Goal: Information Seeking & Learning: Learn about a topic

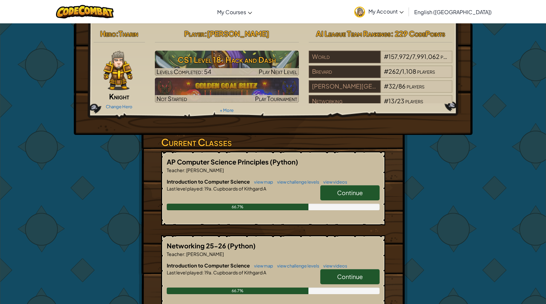
click at [358, 192] on span "Continue" at bounding box center [350, 193] width 26 height 8
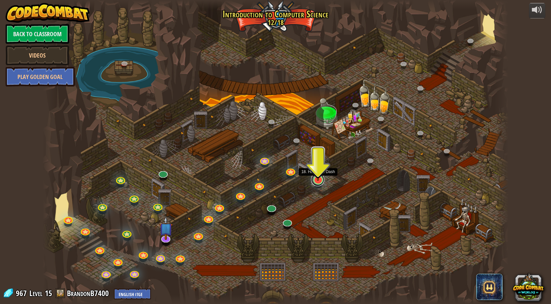
click at [312, 182] on link at bounding box center [317, 179] width 13 height 13
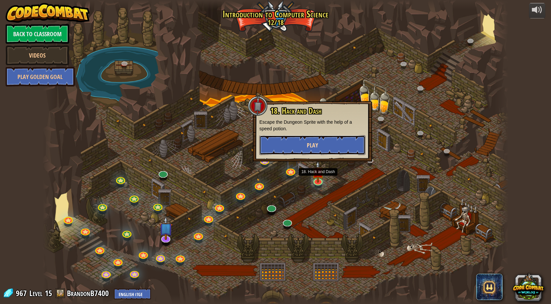
click at [330, 148] on button "Play" at bounding box center [312, 145] width 106 height 20
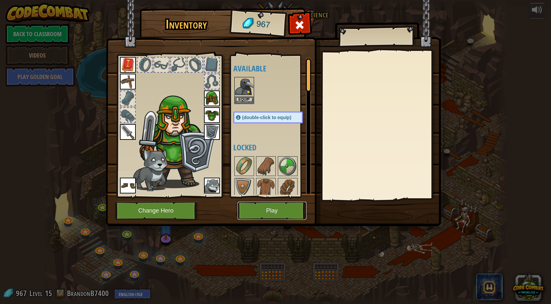
click at [261, 209] on button "Play" at bounding box center [272, 211] width 69 height 18
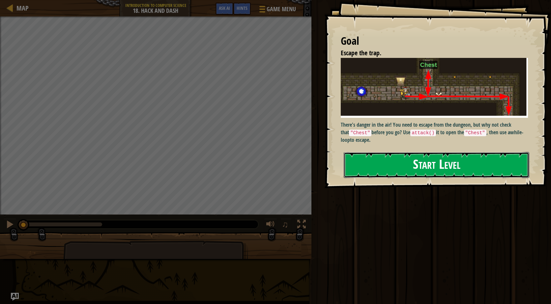
click at [414, 170] on button "Start Level" at bounding box center [437, 165] width 186 height 26
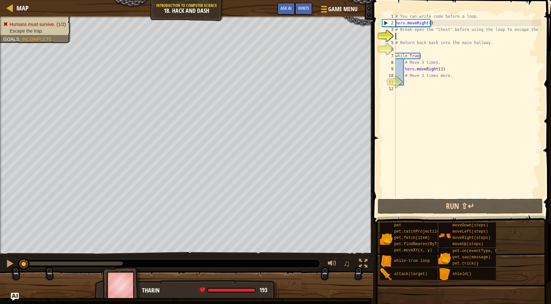
type textarea "."
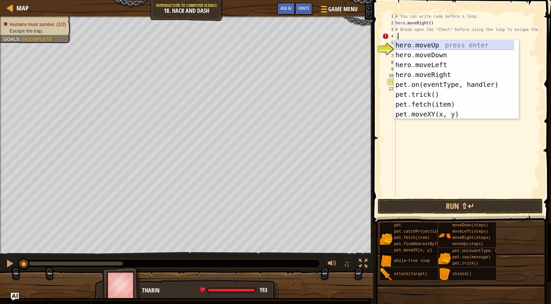
click at [409, 43] on div "hero . moveUp press enter hero . moveDown press enter hero . moveLeft press ent…" at bounding box center [454, 89] width 120 height 99
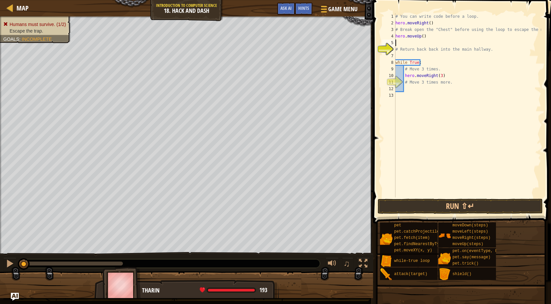
type textarea "."
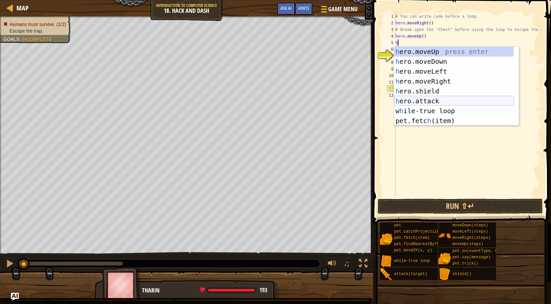
click at [432, 97] on div "h ero.moveUp press enter h ero.moveDown press enter h ero.moveLeft press enter …" at bounding box center [454, 96] width 120 height 99
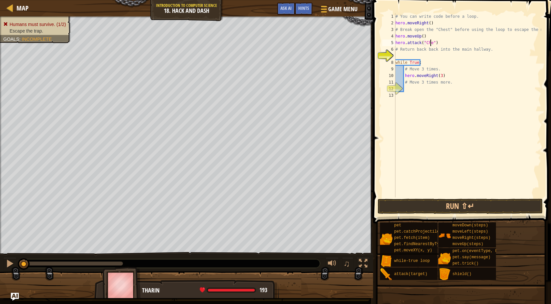
scroll to position [3, 3]
type textarea "hero.attack("Chest")"
click at [428, 54] on div "# You can write code before a loop. hero . moveRight ( ) # Break open the "Ches…" at bounding box center [467, 112] width 147 height 198
type textarea "h"
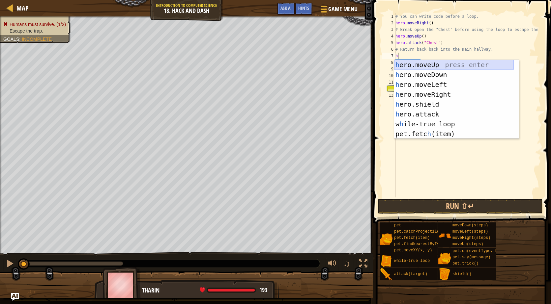
click at [428, 65] on div "h ero.moveUp press enter h ero.moveDown press enter h ero.moveLeft press enter …" at bounding box center [454, 109] width 120 height 99
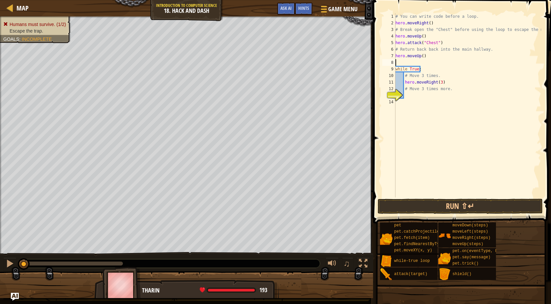
click at [418, 95] on div "# You can write code before a loop. hero . moveRight ( ) # Break open the "Ches…" at bounding box center [467, 112] width 147 height 198
click at [429, 202] on button "Run ⇧↵" at bounding box center [460, 206] width 165 height 15
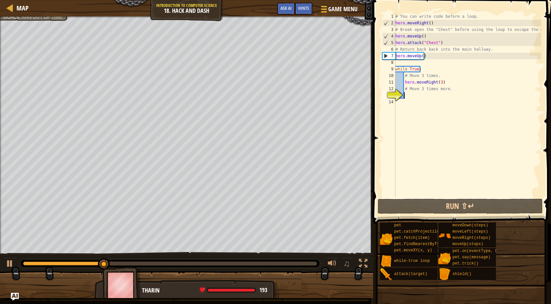
click at [418, 56] on div "# You can write code before a loop. hero . moveRight ( ) # Break open the "Ches…" at bounding box center [467, 112] width 147 height 198
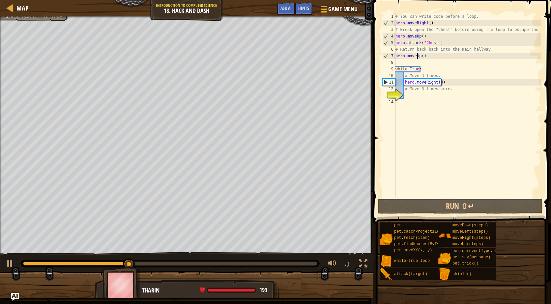
click at [417, 55] on div "# You can write code before a loop. hero . moveRight ( ) # Break open the "Ches…" at bounding box center [467, 112] width 147 height 198
click at [419, 56] on div "# You can write code before a loop. hero . moveRight ( ) # Break open the "Ches…" at bounding box center [467, 112] width 147 height 198
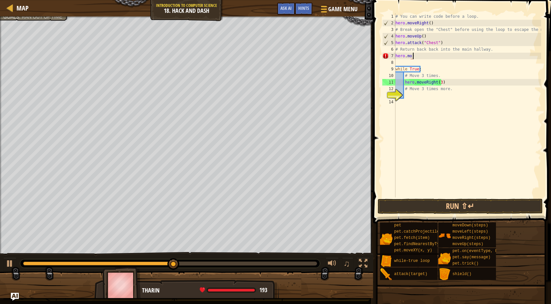
click at [421, 53] on div "# You can write code before a loop. hero . moveRight ( ) # Break open the "Ches…" at bounding box center [467, 112] width 147 height 198
type textarea "h"
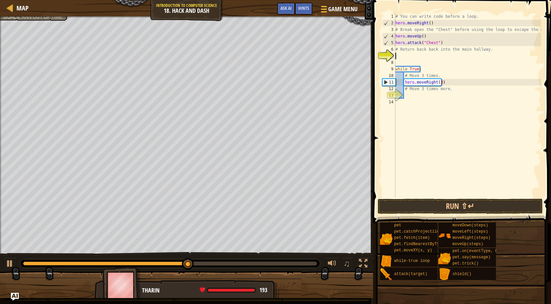
type textarea "g"
type textarea "h"
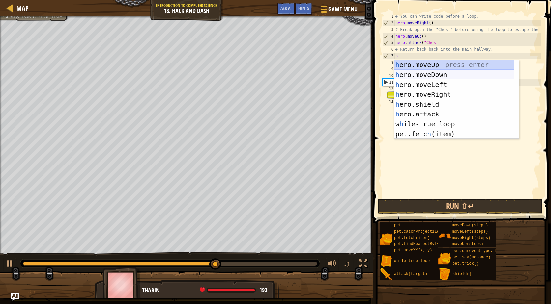
click at [426, 76] on div "h ero.moveUp press enter h ero.moveDown press enter h ero.moveLeft press enter …" at bounding box center [456, 109] width 125 height 99
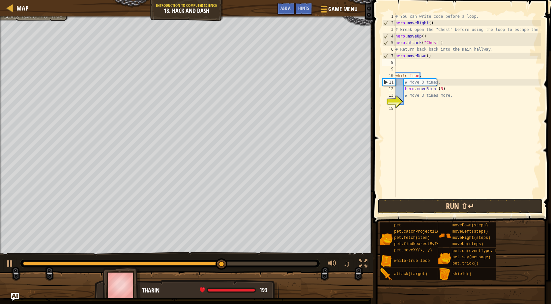
click at [424, 202] on button "Run ⇧↵" at bounding box center [460, 206] width 165 height 15
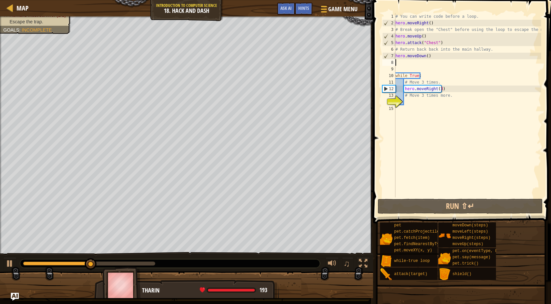
click at [425, 105] on div "# You can write code before a loop. hero . moveRight ( ) # Break open the "Ches…" at bounding box center [467, 112] width 147 height 198
type textarea "m"
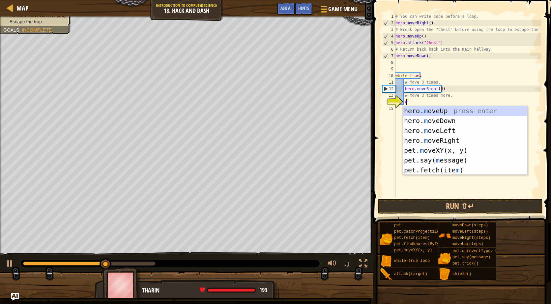
scroll to position [3, 0]
click at [424, 118] on div "hero. m oveUp press enter hero. m oveDown press enter hero. m oveLeft press ent…" at bounding box center [465, 150] width 125 height 89
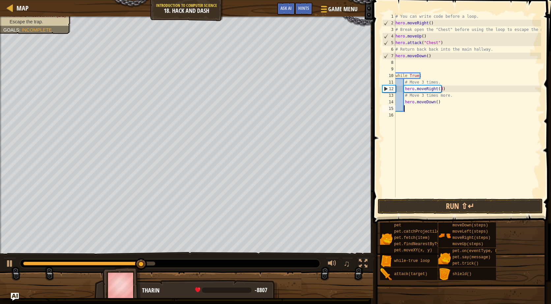
click at [434, 101] on div "# You can write code before a loop. hero . moveRight ( ) # Break open the "Ches…" at bounding box center [467, 112] width 147 height 198
type textarea "hero.moveDown(3)"
click at [450, 209] on button "Run ⇧↵" at bounding box center [460, 206] width 165 height 15
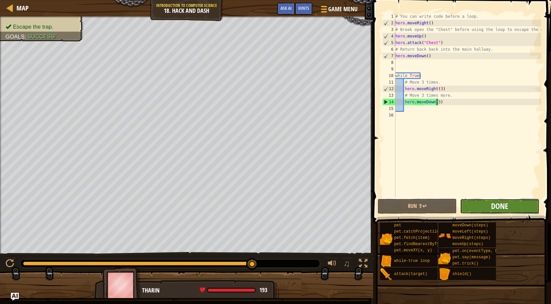
click at [496, 202] on span "Done" at bounding box center [499, 206] width 17 height 11
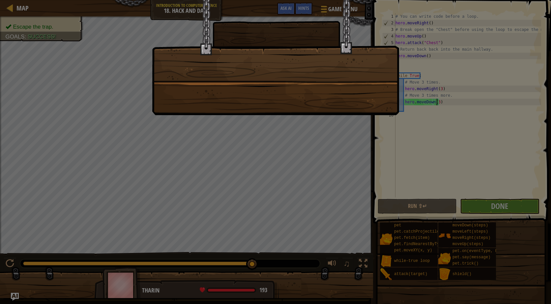
click at [546, 0] on html "Map Introduction to Computer Science 18. Hack and Dash Game Menu Done Hints Ask…" at bounding box center [275, 0] width 551 height 1
drag, startPoint x: 410, startPoint y: 90, endPoint x: 404, endPoint y: 91, distance: 5.6
click at [404, 91] on div at bounding box center [275, 152] width 551 height 304
drag, startPoint x: 404, startPoint y: 91, endPoint x: 35, endPoint y: 78, distance: 368.9
click at [188, 99] on div at bounding box center [275, 152] width 551 height 304
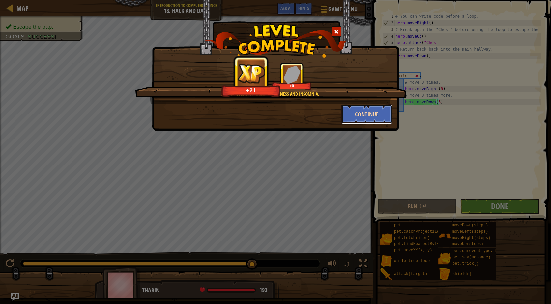
click at [354, 113] on button "Continue" at bounding box center [366, 114] width 51 height 20
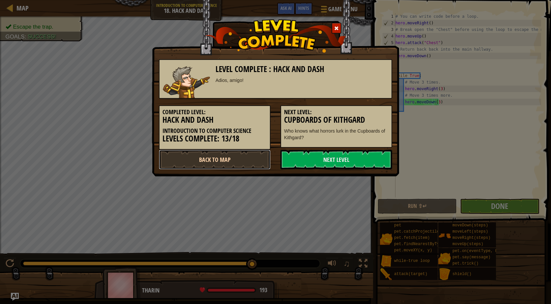
click at [246, 157] on link "Back to Map" at bounding box center [215, 160] width 112 height 20
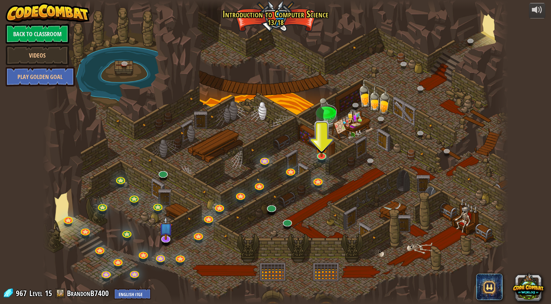
click at [166, 179] on div at bounding box center [163, 178] width 8 height 6
click at [162, 174] on link at bounding box center [162, 171] width 13 height 13
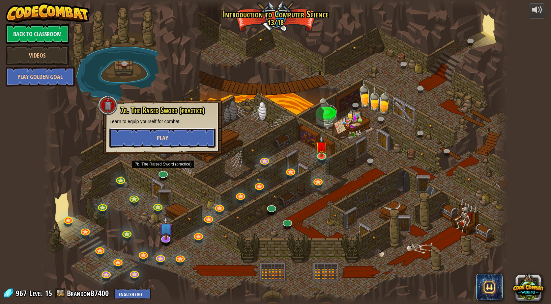
click at [172, 139] on button "Play" at bounding box center [162, 138] width 106 height 20
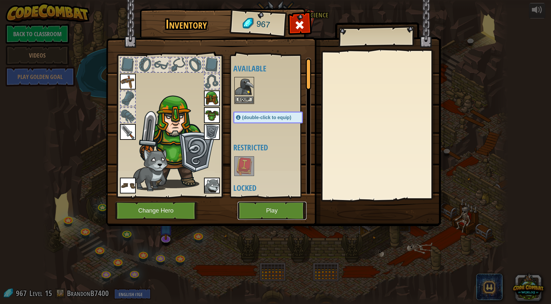
click at [281, 205] on button "Play" at bounding box center [272, 211] width 69 height 18
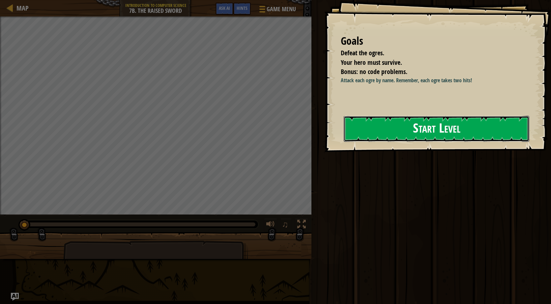
click at [404, 134] on button "Start Level" at bounding box center [437, 129] width 186 height 26
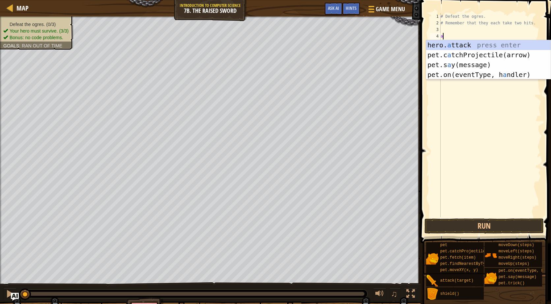
scroll to position [3, 0]
click at [471, 43] on div "hero. a ttack press enter pet.c a tchProjectile(arrow) press enter pet.s a y(me…" at bounding box center [488, 69] width 125 height 59
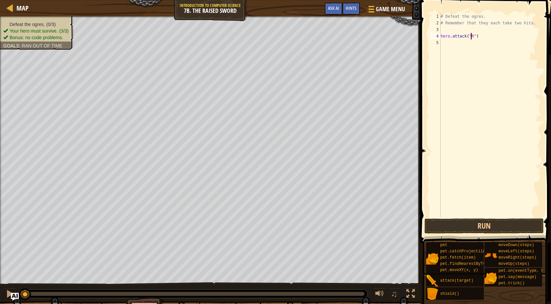
scroll to position [3, 3]
type textarea "hero.attack("Rig")"
click at [471, 42] on div "# Defeat the ogres. # Remember that they each take two hits. hero . attack ( "R…" at bounding box center [490, 121] width 102 height 217
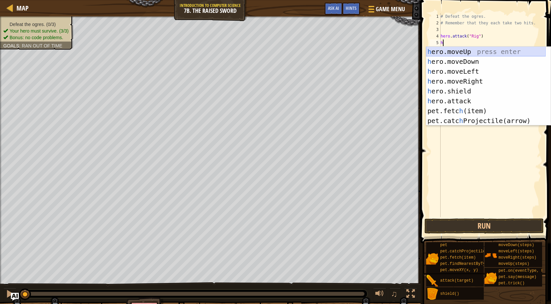
click at [472, 36] on div "# Defeat the ogres. # Remember that they each take two hits. hero . attack ( "R…" at bounding box center [490, 121] width 102 height 217
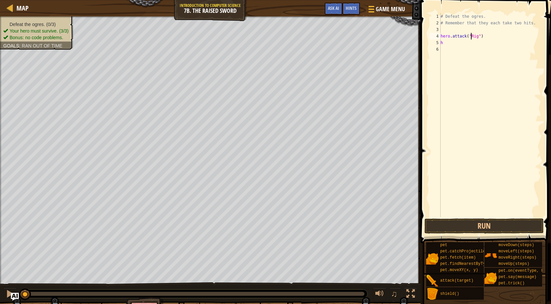
click at [472, 36] on div "# Defeat the ogres. # Remember that they each take two hits. hero . attack ( "R…" at bounding box center [490, 121] width 102 height 217
click at [471, 43] on div "# Defeat the ogres. # Remember that they each take two hits. hero . attack ( "R…" at bounding box center [490, 121] width 102 height 217
type textarea "h"
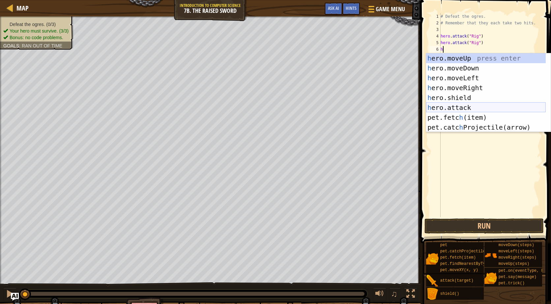
click at [473, 106] on div "h ero.moveUp press enter h ero.moveDown press enter h ero.moveLeft press enter …" at bounding box center [486, 102] width 120 height 99
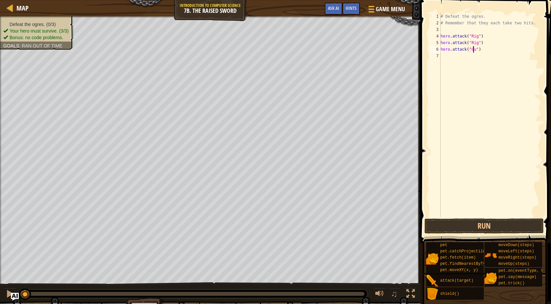
type textarea "hero.attack("Gurt")"
click at [480, 57] on div "# Defeat the ogres. # Remember that they each take two hits. hero . attack ( "R…" at bounding box center [490, 121] width 102 height 217
click at [482, 50] on div "# Defeat the ogres. # Remember that they each take two hits. hero . attack ( "R…" at bounding box center [490, 121] width 102 height 217
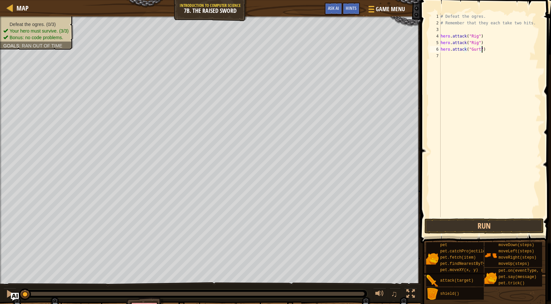
click at [482, 50] on div "# Defeat the ogres. # Remember that they each take two hits. hero . attack ( "R…" at bounding box center [490, 121] width 102 height 217
type textarea "hero.attack("Gurt")"
click at [469, 54] on div "# Defeat the ogres. # Remember that they each take two hits. hero . attack ( "R…" at bounding box center [490, 115] width 102 height 204
paste textarea "h"
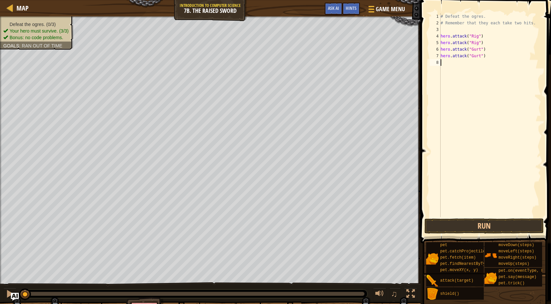
click at [469, 65] on div "# Defeat the ogres. # Remember that they each take two hits. hero . attack ( "R…" at bounding box center [490, 121] width 102 height 217
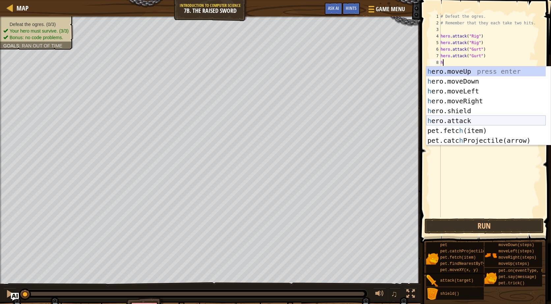
click at [470, 122] on div "h ero.moveUp press enter h ero.moveDown press enter h ero.moveLeft press enter …" at bounding box center [486, 116] width 120 height 99
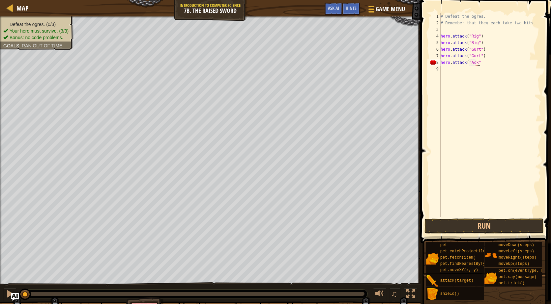
scroll to position [3, 3]
click at [457, 64] on div "# Defeat the ogres. # Remember that they each take two hits. hero . attack ( "R…" at bounding box center [490, 121] width 102 height 217
type textarea "hero.attack("Ack")"
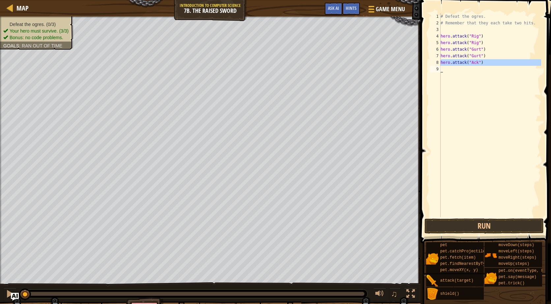
click at [457, 70] on div "# Defeat the ogres. # Remember that they each take two hits. hero . attack ( "R…" at bounding box center [490, 115] width 102 height 204
click at [473, 83] on div "# Defeat the ogres. # Remember that they each take two hits. hero . attack ( "R…" at bounding box center [491, 121] width 100 height 217
click at [424, 131] on div "Map Introduction to Computer Science 7b. The Raised Sword Game Menu Done Hints …" at bounding box center [275, 152] width 551 height 304
click at [457, 86] on div "# Defeat the ogres. # Remember that they each take two hits. hero . attack ( "R…" at bounding box center [491, 121] width 100 height 217
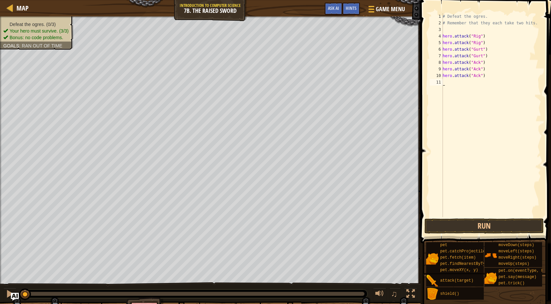
click at [457, 86] on div "# Defeat the ogres. # Remember that they each take two hits. hero . attack ( "R…" at bounding box center [491, 121] width 100 height 217
drag, startPoint x: 463, startPoint y: 224, endPoint x: 465, endPoint y: 221, distance: 4.1
click at [463, 222] on button "Run" at bounding box center [483, 226] width 119 height 15
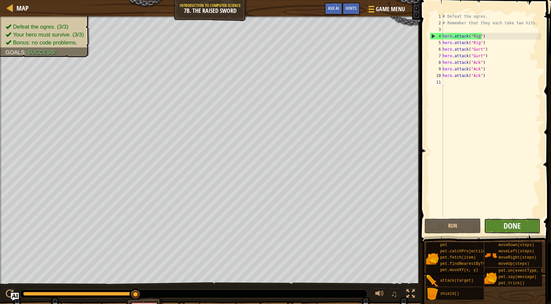
click at [519, 225] on span "Done" at bounding box center [511, 226] width 17 height 11
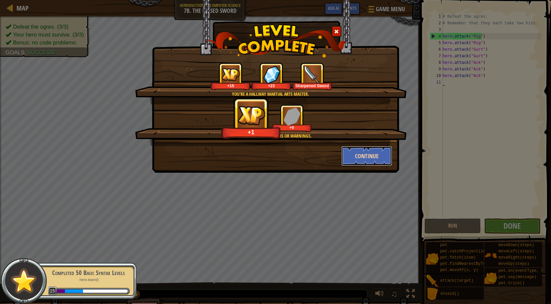
click at [350, 166] on button "Continue" at bounding box center [366, 156] width 51 height 20
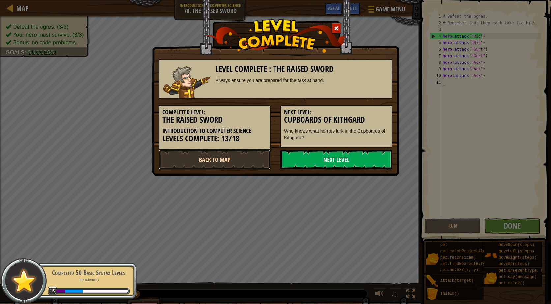
click at [191, 161] on link "Back to Map" at bounding box center [215, 160] width 112 height 20
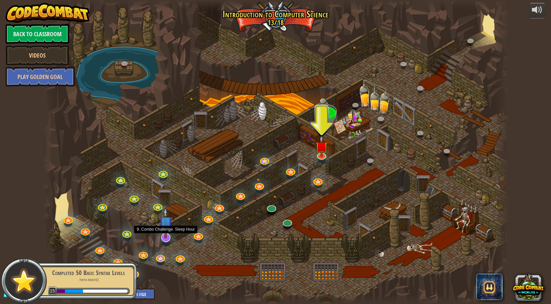
click at [161, 239] on img at bounding box center [166, 223] width 14 height 31
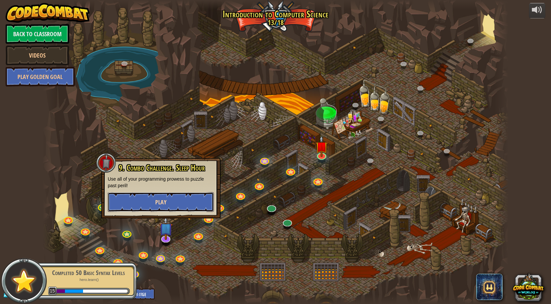
click at [195, 206] on button "Play" at bounding box center [161, 202] width 106 height 20
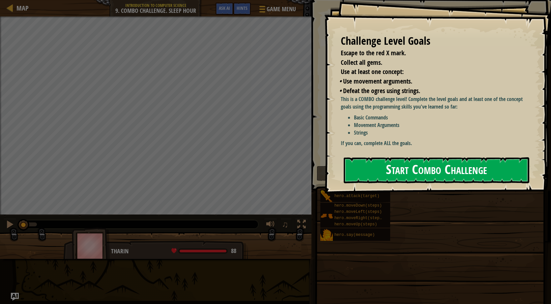
click at [355, 161] on button "Start Combo Challenge" at bounding box center [437, 170] width 186 height 26
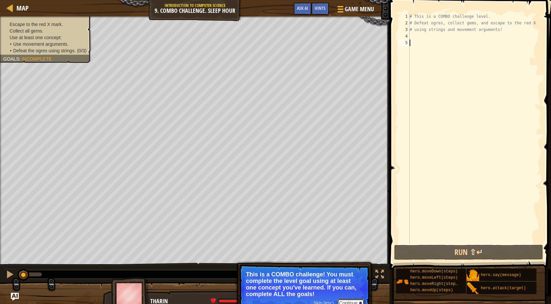
click at [344, 300] on button "Continue" at bounding box center [350, 303] width 27 height 9
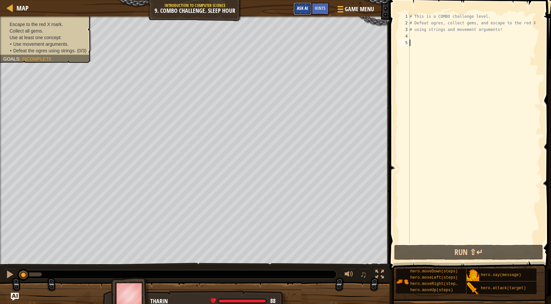
click at [296, 7] on button "Ask AI" at bounding box center [303, 9] width 18 height 12
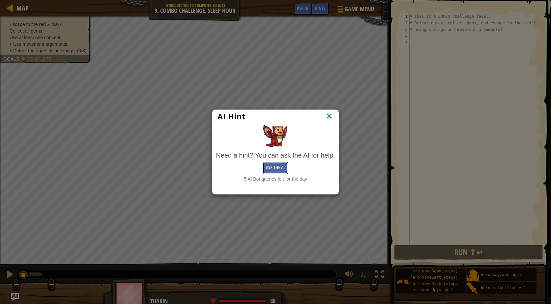
click at [273, 163] on button "Ask the AI" at bounding box center [275, 168] width 25 height 12
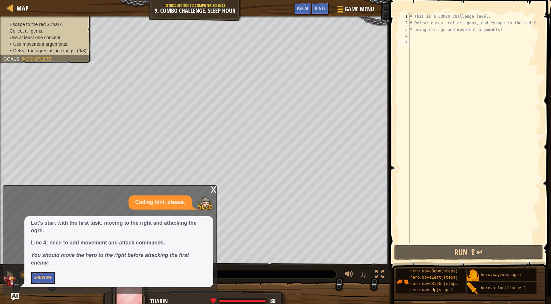
click at [419, 40] on div "# This is a COMBO challenge level. # Defeat [PERSON_NAME], collect gems, and es…" at bounding box center [474, 135] width 133 height 244
click at [424, 38] on div "# This is a COMBO challenge level. # Defeat [PERSON_NAME], collect gems, and es…" at bounding box center [474, 135] width 133 height 244
type textarea "h"
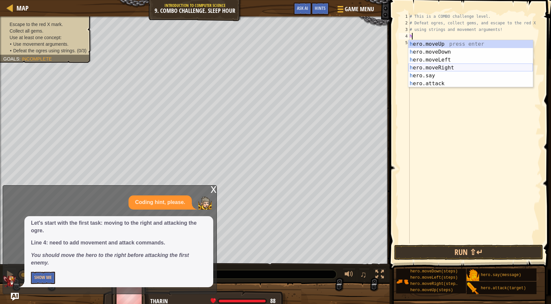
click at [424, 68] on div "h ero.moveUp press enter h ero.moveDown press enter h ero.moveLeft press enter …" at bounding box center [470, 71] width 125 height 63
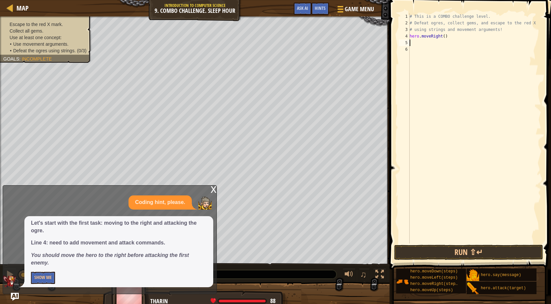
type textarea "h"
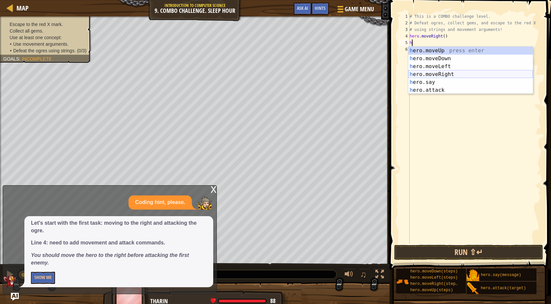
click at [428, 73] on div "h ero.moveUp press enter h ero.moveDown press enter h ero.moveLeft press enter …" at bounding box center [470, 78] width 125 height 63
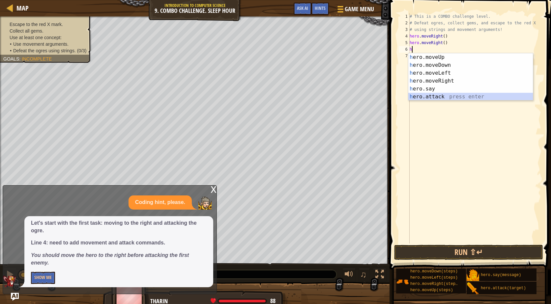
click at [421, 93] on div "h ero.moveUp press enter h ero.moveDown press enter h ero.moveLeft press enter …" at bounding box center [470, 84] width 125 height 63
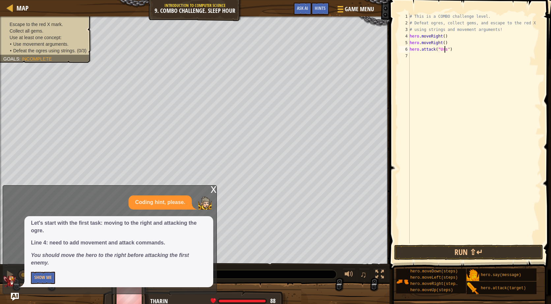
scroll to position [3, 3]
click at [431, 50] on div "# This is a COMBO challenge level. # Defeat [PERSON_NAME], collect gems, and es…" at bounding box center [474, 135] width 133 height 244
type textarea "hero.attack("Ursa")"
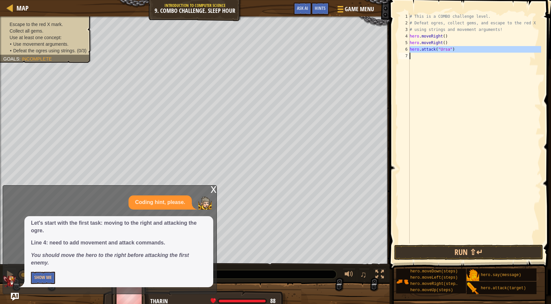
click at [433, 56] on div "# This is a COMBO challenge level. # Defeat [PERSON_NAME], collect gems, and es…" at bounding box center [474, 128] width 133 height 231
click at [30, 276] on div "Let's start with the first task: moving to the right and attacking the ogre. Li…" at bounding box center [118, 251] width 189 height 71
click at [36, 275] on button "Show Me" at bounding box center [43, 278] width 24 height 12
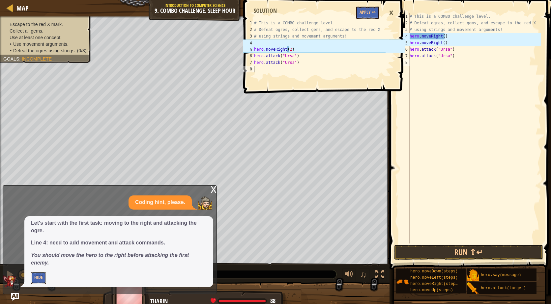
click at [36, 275] on button "Hide" at bounding box center [38, 278] width 15 height 12
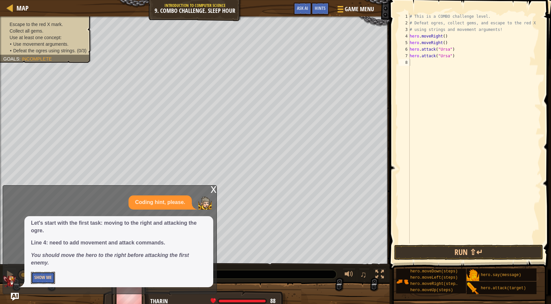
click at [37, 275] on button "Show Me" at bounding box center [43, 278] width 24 height 12
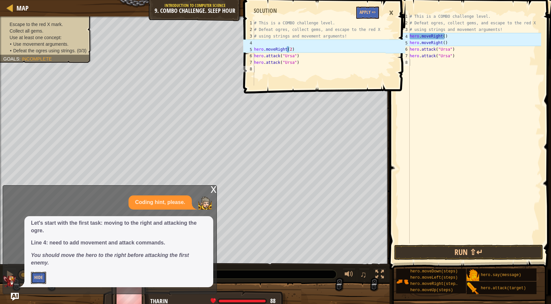
click at [37, 275] on button "Hide" at bounding box center [38, 278] width 15 height 12
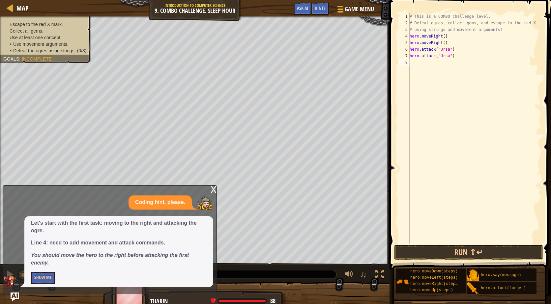
click at [18, 296] on img "Ask AI" at bounding box center [15, 297] width 9 height 9
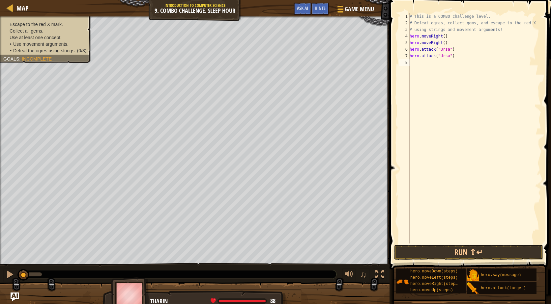
click at [13, 296] on img "Ask AI" at bounding box center [15, 297] width 9 height 9
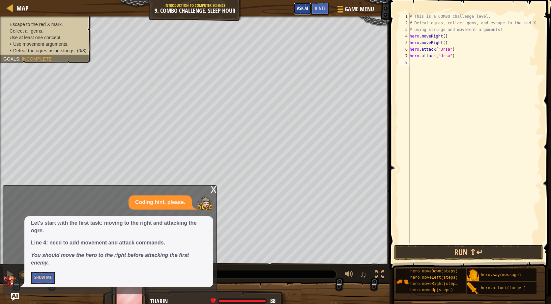
click at [301, 12] on button "Ask AI" at bounding box center [303, 9] width 18 height 12
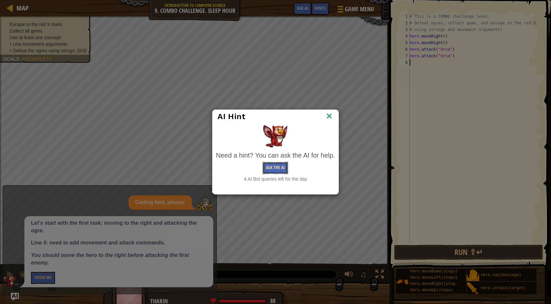
click at [277, 168] on button "Ask the AI" at bounding box center [275, 168] width 25 height 12
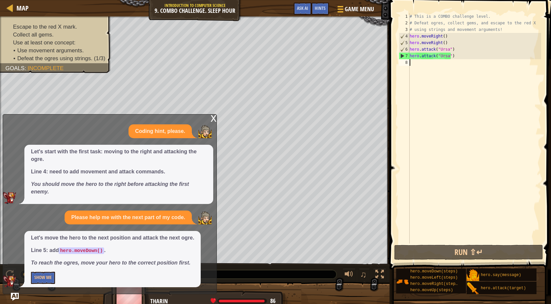
type textarea "h"
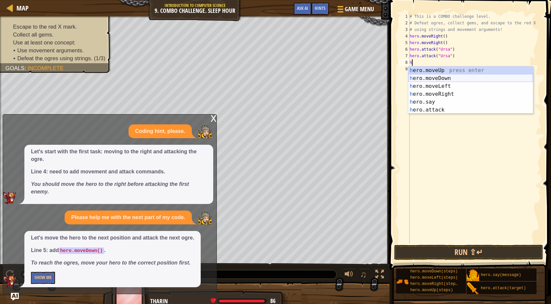
click at [427, 76] on div "h ero.moveUp press enter h ero.moveDown press enter h ero.moveLeft press enter …" at bounding box center [470, 98] width 125 height 63
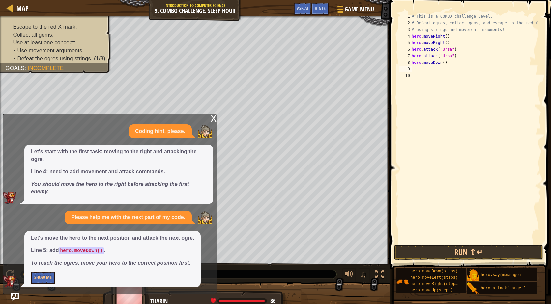
type textarea "h"
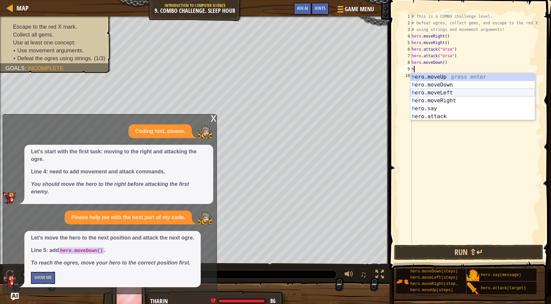
click at [430, 92] on div "h ero.moveUp press enter h ero.moveDown press enter h ero.moveLeft press enter …" at bounding box center [472, 104] width 125 height 63
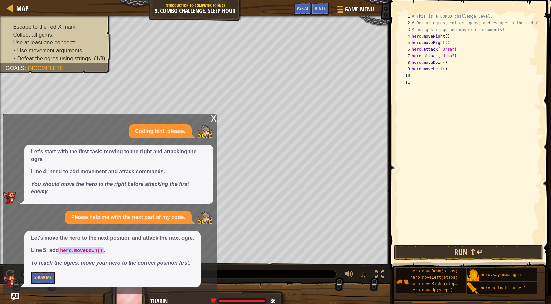
click at [442, 69] on div "# This is a COMBO challenge level. # Defeat [PERSON_NAME], collect gems, and es…" at bounding box center [475, 135] width 131 height 244
type textarea "hero.moveLeft()"
click at [13, 298] on img "Ask AI" at bounding box center [15, 297] width 9 height 9
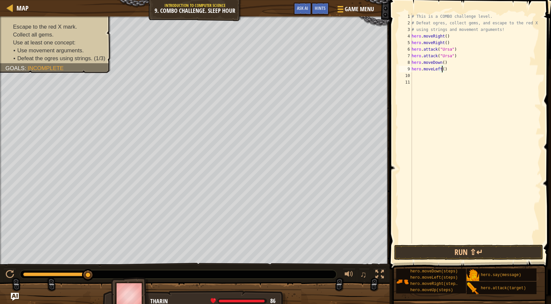
click at [442, 69] on div "# This is a COMBO challenge level. # Defeat [PERSON_NAME], collect gems, and es…" at bounding box center [475, 135] width 131 height 244
type textarea "hero.moveLeft(2)"
click at [434, 75] on div "# This is a COMBO challenge level. # Defeat [PERSON_NAME], collect gems, and es…" at bounding box center [475, 135] width 131 height 244
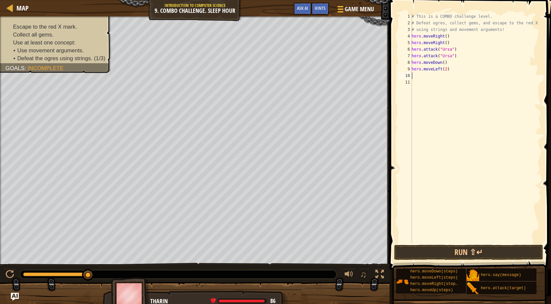
type textarea "h"
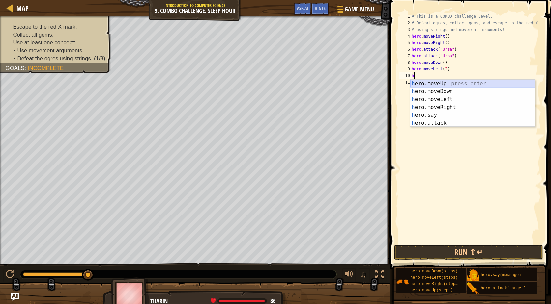
click at [431, 81] on div "h ero.moveUp press enter h ero.moveDown press enter h ero.moveLeft press enter …" at bounding box center [472, 111] width 125 height 63
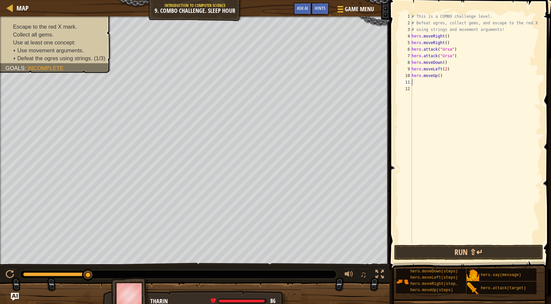
click at [437, 76] on div "# This is a COMBO challenge level. # Defeat [PERSON_NAME], collect gems, and es…" at bounding box center [475, 135] width 131 height 244
click at [439, 76] on div "# This is a COMBO challenge level. # Defeat [PERSON_NAME], collect gems, and es…" at bounding box center [475, 135] width 131 height 244
click at [439, 75] on div "# This is a COMBO challenge level. # Defeat [PERSON_NAME], collect gems, and es…" at bounding box center [475, 135] width 131 height 244
click at [436, 75] on div "# This is a COMBO challenge level. # Defeat [PERSON_NAME], collect gems, and es…" at bounding box center [475, 135] width 131 height 244
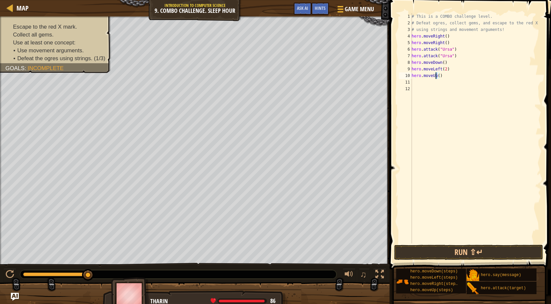
click at [437, 77] on div "# This is a COMBO challenge level. # Defeat [PERSON_NAME], collect gems, and es…" at bounding box center [475, 128] width 131 height 231
click at [437, 77] on div "# This is a COMBO challenge level. # Defeat [PERSON_NAME], collect gems, and es…" at bounding box center [475, 135] width 131 height 244
type textarea "hero.moveUp()"
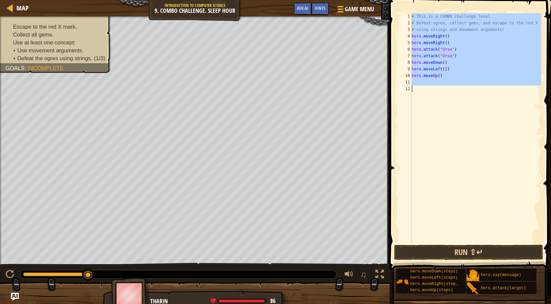
click at [437, 77] on div "# This is a COMBO challenge level. # Defeat [PERSON_NAME], collect gems, and es…" at bounding box center [475, 135] width 131 height 244
click at [438, 74] on div "# This is a COMBO challenge level. # Defeat [PERSON_NAME], collect gems, and es…" at bounding box center [475, 128] width 131 height 231
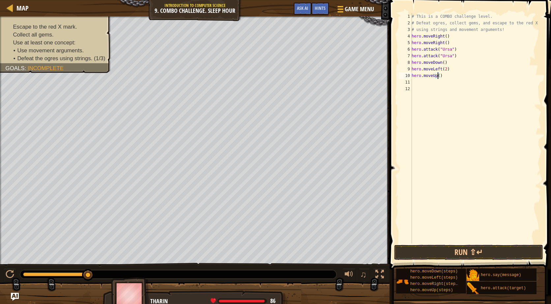
click at [438, 74] on div "# This is a COMBO challenge level. # Defeat [PERSON_NAME], collect gems, and es…" at bounding box center [475, 135] width 131 height 244
click at [438, 76] on div "# This is a COMBO challenge level. # Defeat [PERSON_NAME], collect gems, and es…" at bounding box center [475, 128] width 131 height 231
type textarea "hero.moveUp(2)"
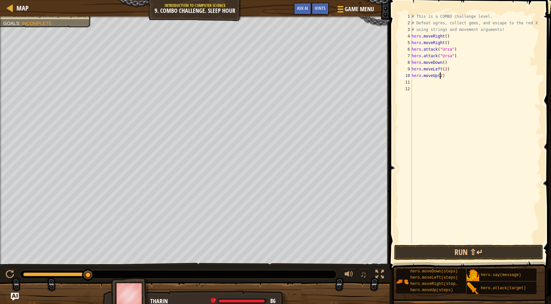
click at [445, 76] on div "# This is a COMBO challenge level. # Defeat [PERSON_NAME], collect gems, and es…" at bounding box center [475, 135] width 131 height 244
click at [418, 83] on div "# This is a COMBO challenge level. # Defeat [PERSON_NAME], collect gems, and es…" at bounding box center [475, 135] width 131 height 244
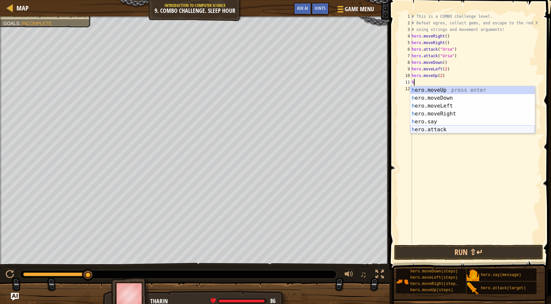
click at [423, 128] on div "h ero.moveUp press enter h ero.moveDown press enter h ero.moveLeft press enter …" at bounding box center [472, 117] width 125 height 63
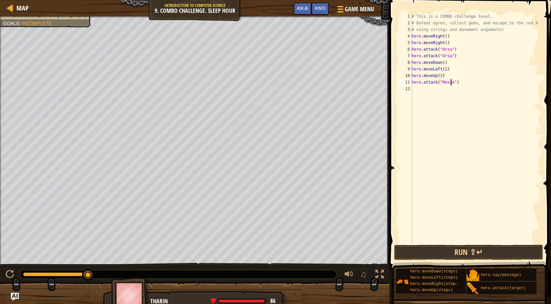
scroll to position [3, 4]
click at [436, 81] on div "# This is a COMBO challenge level. # Defeat [PERSON_NAME], collect gems, and es…" at bounding box center [475, 135] width 131 height 244
type textarea "hero.attack("Rexxar")"
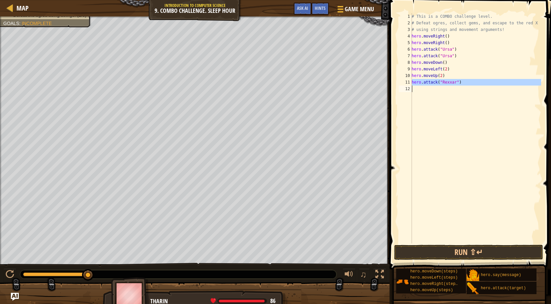
click at [436, 89] on div "# This is a COMBO challenge level. # Defeat [PERSON_NAME], collect gems, and es…" at bounding box center [475, 128] width 131 height 231
paste textarea "h"
type textarea "h"
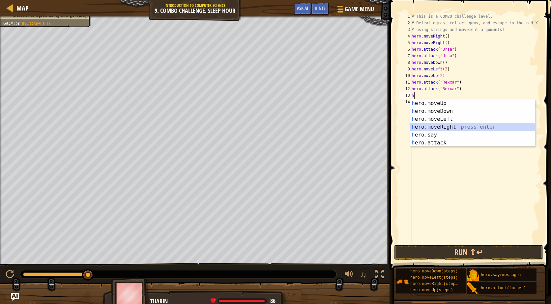
click at [436, 127] on div "h ero.moveUp press enter h ero.moveDown press enter h ero.moveLeft press enter …" at bounding box center [472, 131] width 125 height 63
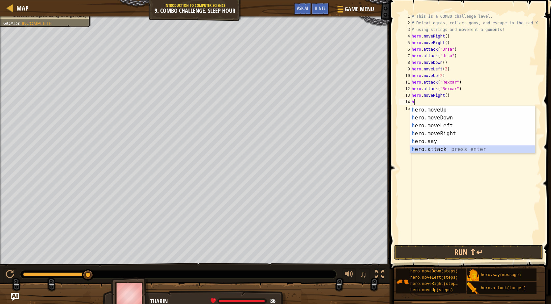
click at [438, 148] on div "h ero.moveUp press enter h ero.moveDown press enter h ero.moveLeft press enter …" at bounding box center [472, 137] width 125 height 63
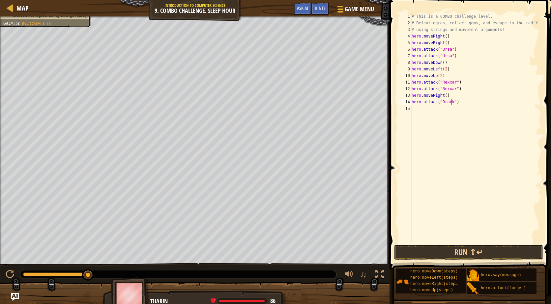
scroll to position [3, 3]
click at [444, 103] on div "# This is a COMBO challenge level. # Defeat [PERSON_NAME], collect gems, and es…" at bounding box center [475, 135] width 131 height 244
type textarea "hero.attack("Brack")"
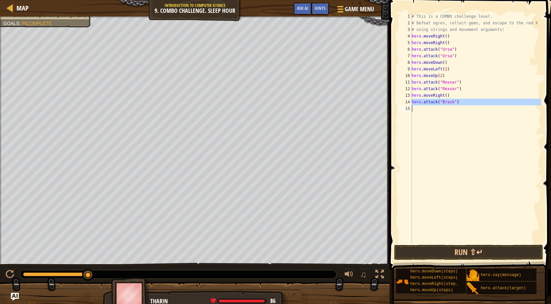
click at [446, 112] on div "# This is a COMBO challenge level. # Defeat [PERSON_NAME], collect gems, and es…" at bounding box center [475, 128] width 131 height 231
paste textarea "m"
type textarea "m"
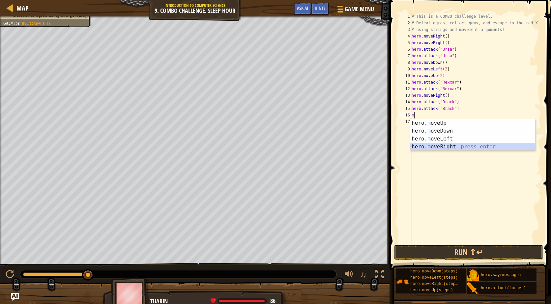
click at [470, 148] on div "hero. m oveUp press enter hero. m oveDown press enter hero. m oveLeft press ent…" at bounding box center [472, 142] width 125 height 47
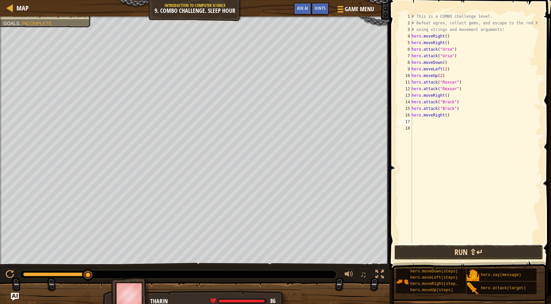
click at [431, 252] on button "Run ⇧↵" at bounding box center [468, 252] width 149 height 15
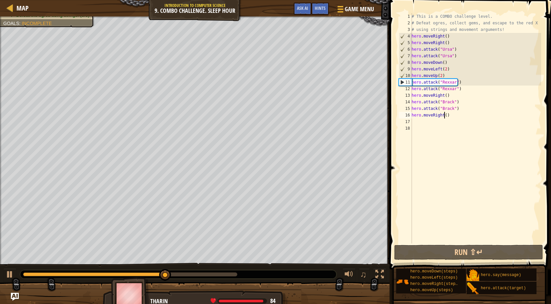
click at [443, 116] on div "# This is a COMBO challenge level. # Defeat [PERSON_NAME], collect gems, and es…" at bounding box center [475, 135] width 131 height 244
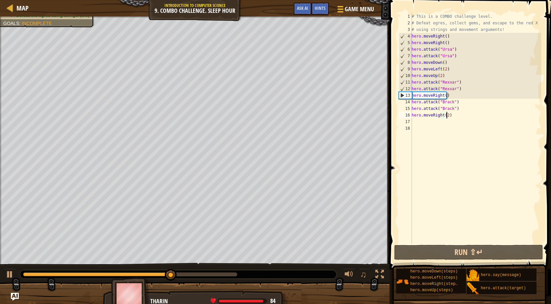
scroll to position [3, 3]
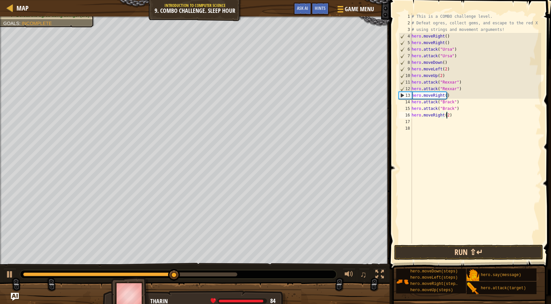
type textarea "hero.moveRight(2)"
click at [462, 253] on button "Run ⇧↵" at bounding box center [468, 252] width 149 height 15
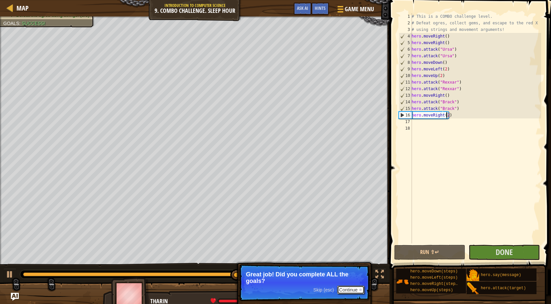
drag, startPoint x: 340, startPoint y: 290, endPoint x: 335, endPoint y: 291, distance: 5.7
click at [340, 290] on button "Continue" at bounding box center [350, 290] width 27 height 9
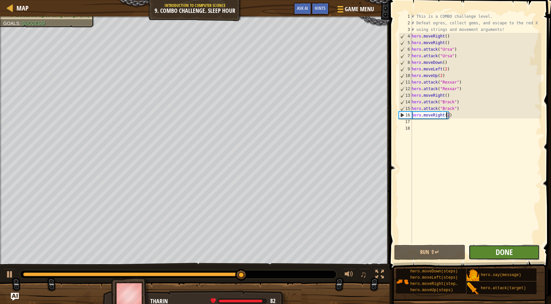
click at [496, 254] on span "Done" at bounding box center [504, 252] width 17 height 11
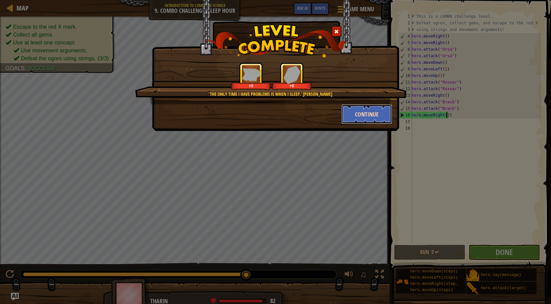
click at [346, 120] on button "Continue" at bounding box center [366, 114] width 51 height 20
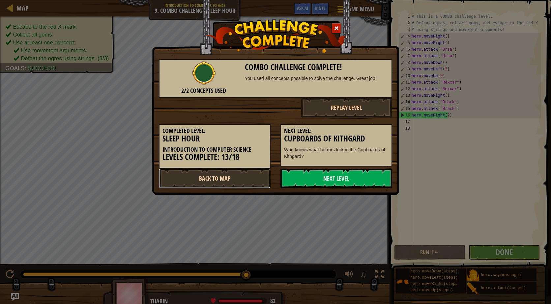
click at [228, 176] on link "Back to Map" at bounding box center [215, 179] width 112 height 20
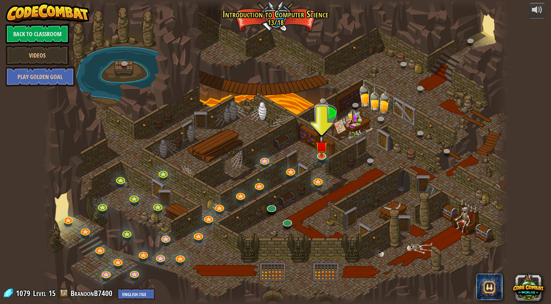
click at [275, 203] on div at bounding box center [276, 152] width 466 height 304
click at [272, 202] on div "25. Kithgard Gates (Locked) Escape the Kithgard dungeons, and don't let the gua…" at bounding box center [276, 152] width 466 height 304
click at [271, 212] on div "25. Kithgard Gates (Locked) Escape the Kithgard dungeons, and don't let the gua…" at bounding box center [276, 152] width 466 height 304
drag, startPoint x: 271, startPoint y: 212, endPoint x: 272, endPoint y: 203, distance: 8.2
click at [272, 203] on link at bounding box center [270, 206] width 13 height 13
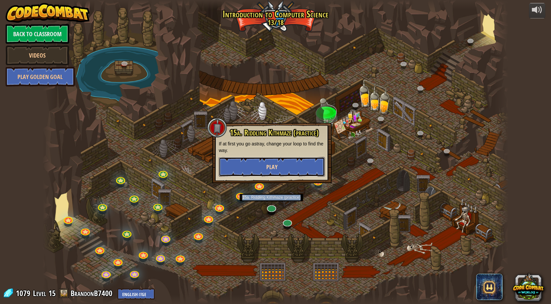
click at [276, 166] on span "Play" at bounding box center [271, 167] width 11 height 8
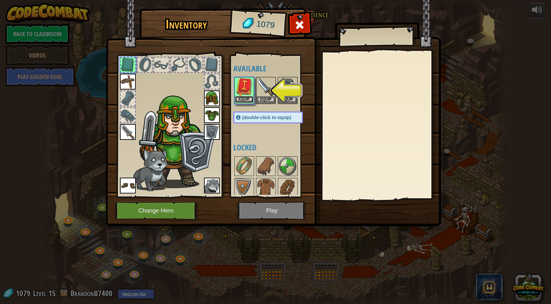
click at [243, 98] on button "Equip" at bounding box center [244, 99] width 18 height 7
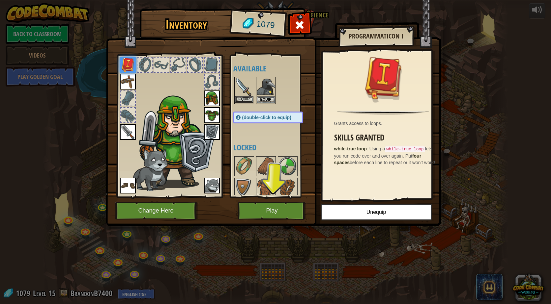
click at [246, 88] on img at bounding box center [244, 87] width 18 height 18
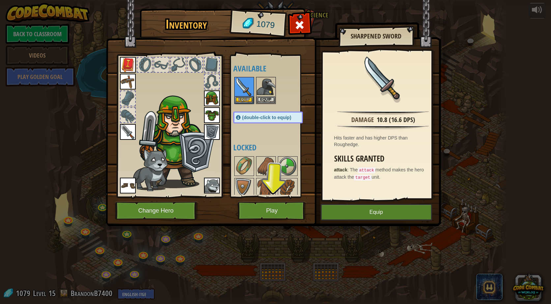
click at [127, 132] on img at bounding box center [128, 132] width 16 height 16
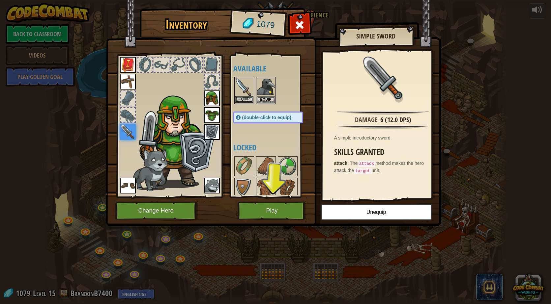
click at [240, 88] on img at bounding box center [244, 87] width 18 height 18
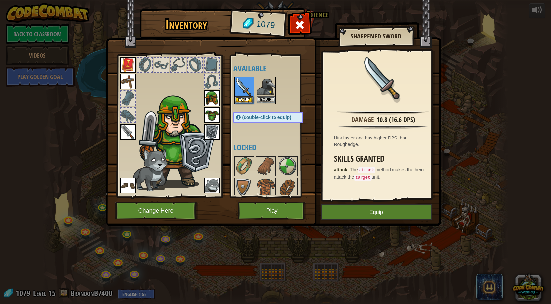
click at [125, 129] on img at bounding box center [128, 132] width 16 height 16
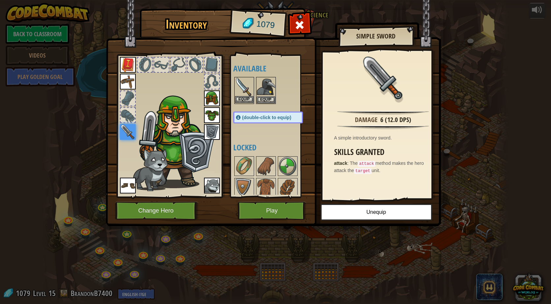
click at [246, 88] on img at bounding box center [244, 87] width 18 height 18
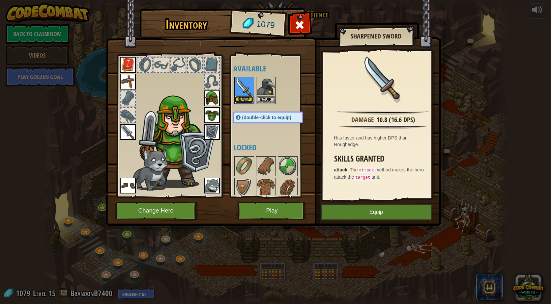
click at [247, 100] on button "Equip" at bounding box center [244, 99] width 18 height 7
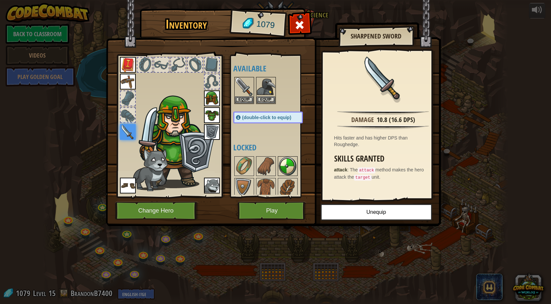
scroll to position [165, 0]
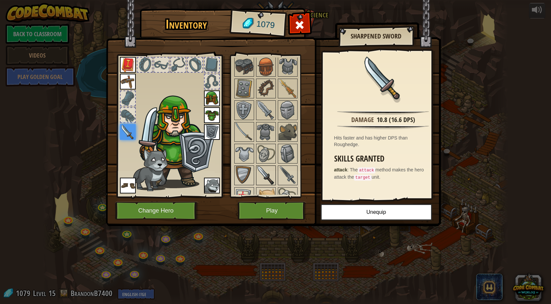
click at [267, 175] on img at bounding box center [266, 175] width 18 height 18
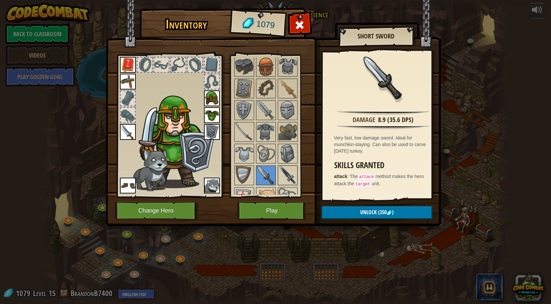
click at [279, 173] on img at bounding box center [287, 175] width 18 height 18
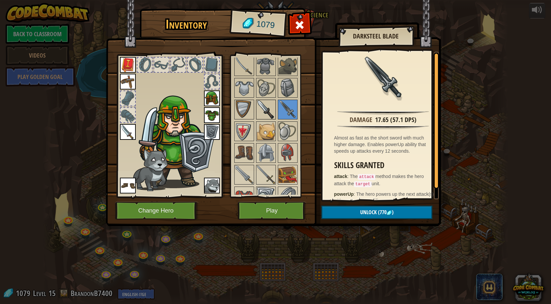
scroll to position [297, 0]
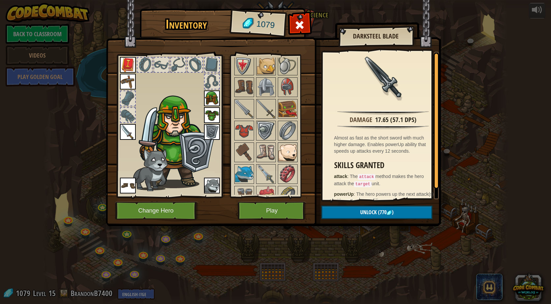
click at [283, 146] on img at bounding box center [287, 152] width 18 height 18
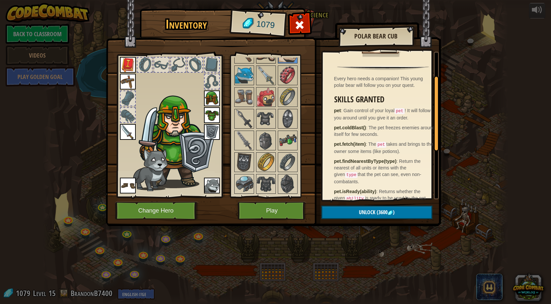
scroll to position [439, 0]
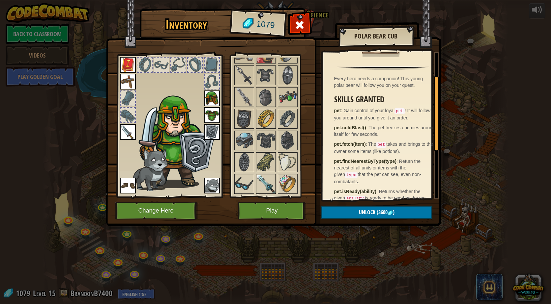
drag, startPoint x: 264, startPoint y: 173, endPoint x: 264, endPoint y: 179, distance: 5.9
click at [264, 179] on img at bounding box center [266, 184] width 18 height 18
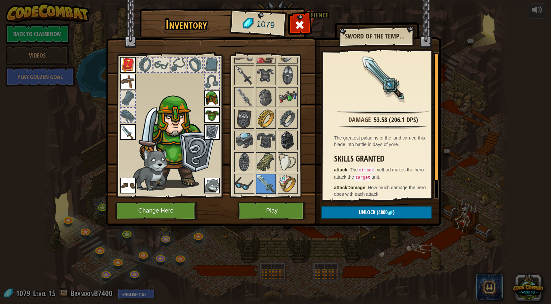
click at [288, 136] on img at bounding box center [287, 140] width 18 height 18
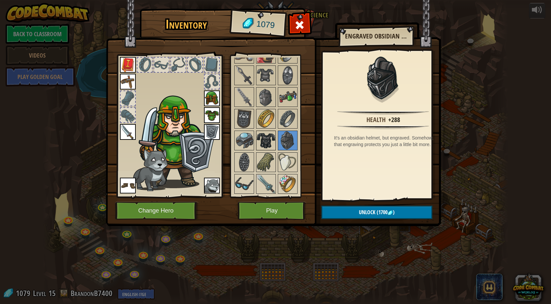
click at [275, 139] on div at bounding box center [266, 141] width 20 height 20
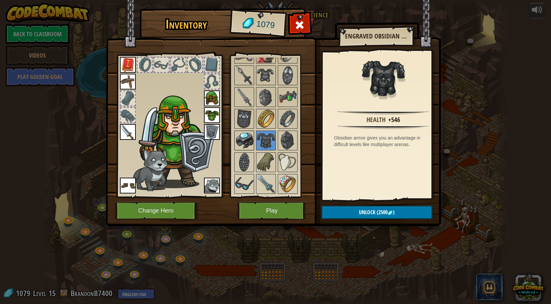
click at [243, 145] on img at bounding box center [244, 140] width 18 height 18
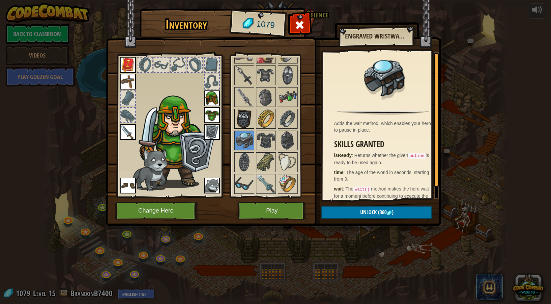
click at [248, 116] on img at bounding box center [244, 119] width 18 height 18
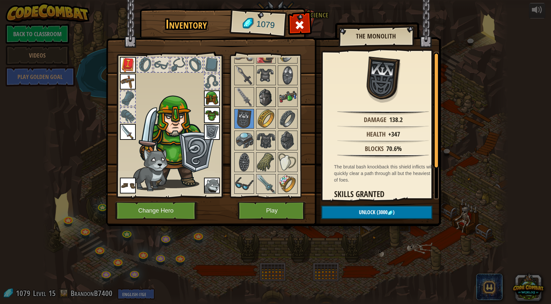
click at [262, 97] on img at bounding box center [266, 97] width 18 height 18
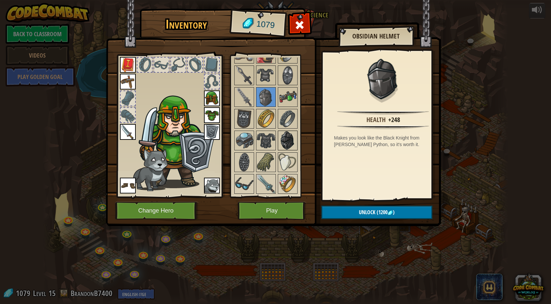
click at [287, 141] on img at bounding box center [287, 140] width 18 height 18
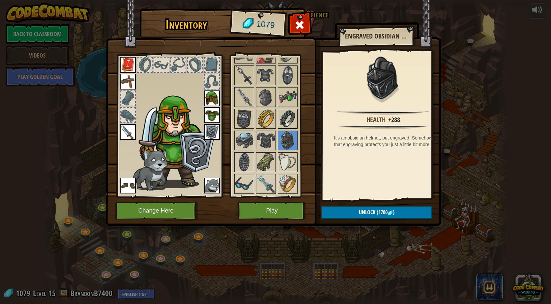
click at [288, 120] on img at bounding box center [287, 119] width 18 height 18
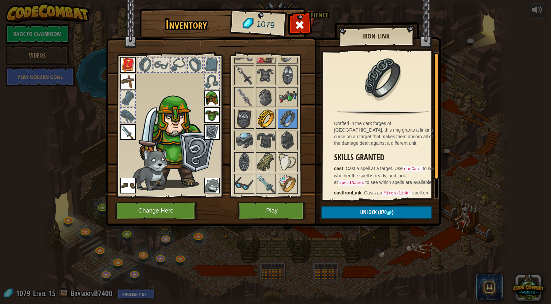
click at [275, 121] on div at bounding box center [266, 119] width 20 height 20
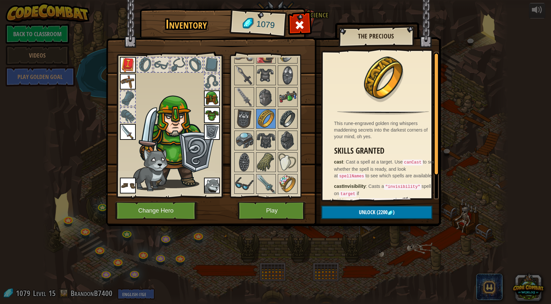
click at [294, 121] on img at bounding box center [287, 119] width 18 height 18
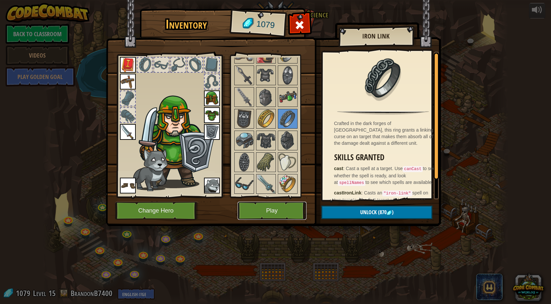
click at [283, 215] on button "Play" at bounding box center [272, 211] width 69 height 18
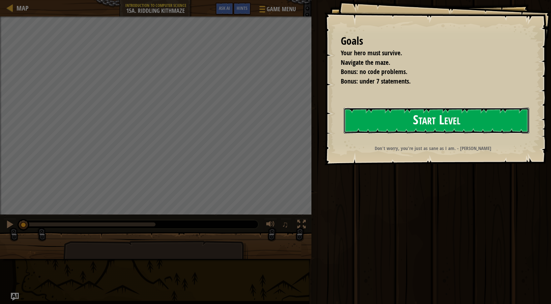
click at [404, 119] on button "Start Level" at bounding box center [437, 121] width 186 height 26
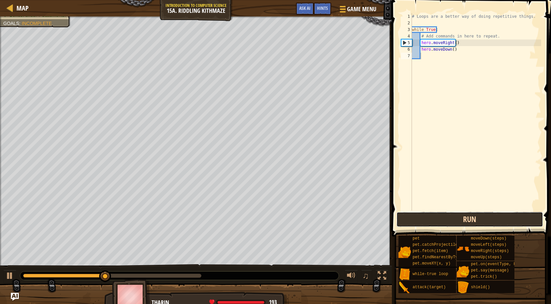
click at [442, 221] on button "Run" at bounding box center [469, 219] width 147 height 15
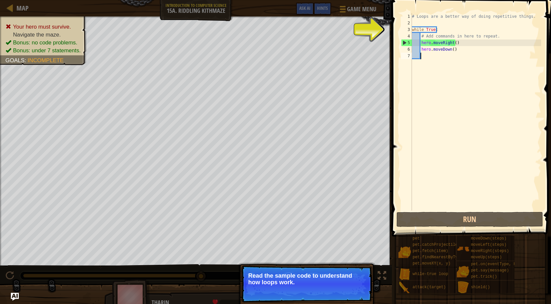
click at [347, 289] on button "Continue" at bounding box center [352, 291] width 27 height 9
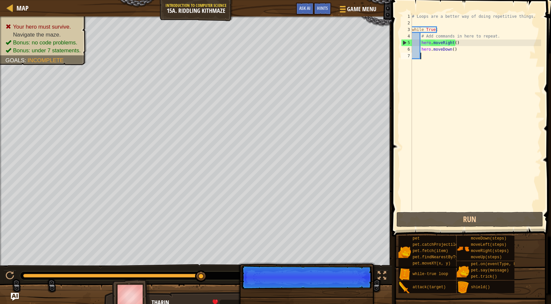
scroll to position [3, 0]
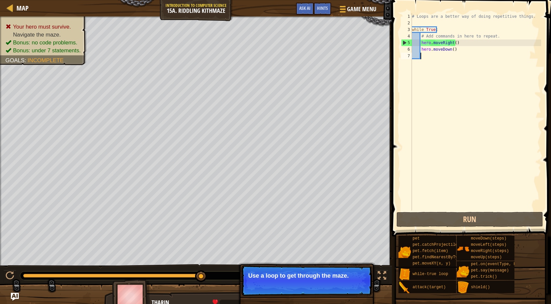
click at [346, 281] on button "Continue" at bounding box center [352, 285] width 27 height 9
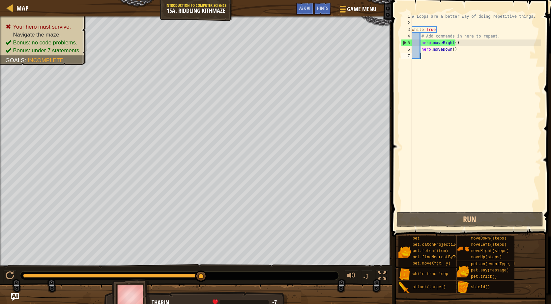
click at [426, 54] on div "# Loops are a better way of doing repetitive things. while True : # Add command…" at bounding box center [476, 118] width 130 height 211
type textarea "h"
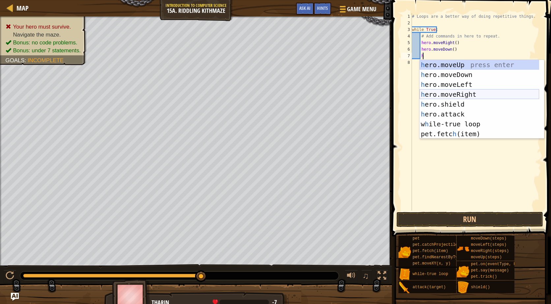
click at [443, 97] on div "h ero.moveUp press enter h ero.moveDown press enter h ero.moveLeft press enter …" at bounding box center [479, 109] width 120 height 99
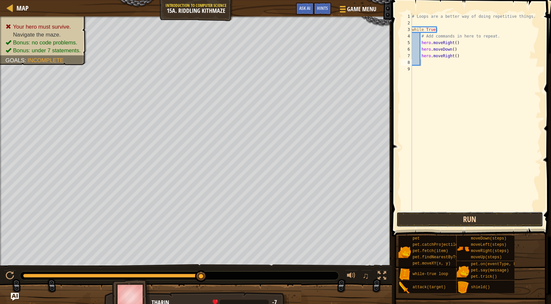
click at [438, 219] on button "Run" at bounding box center [469, 219] width 147 height 15
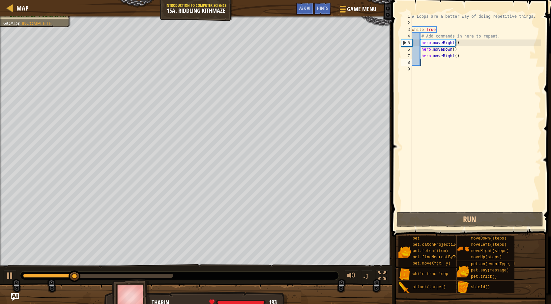
type textarea "h"
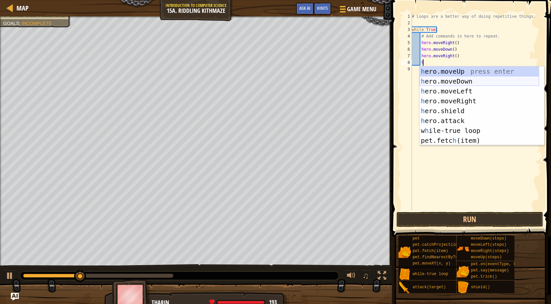
click at [442, 67] on div "h ero.moveUp press enter h ero.moveDown press enter h ero.moveLeft press enter …" at bounding box center [479, 116] width 120 height 99
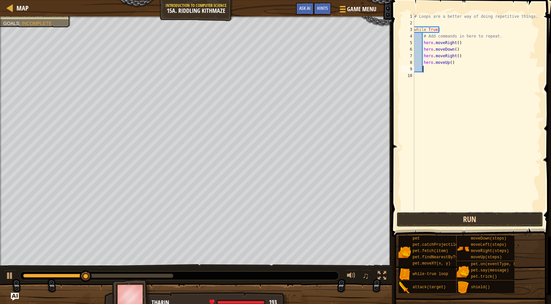
click at [433, 221] on button "Run" at bounding box center [469, 219] width 147 height 15
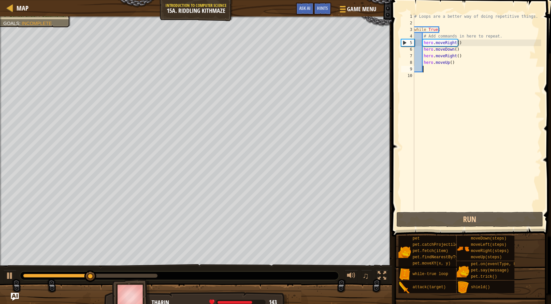
click at [455, 62] on div "# Loops are a better way of doing repetitive things. while True : # Add command…" at bounding box center [477, 118] width 129 height 211
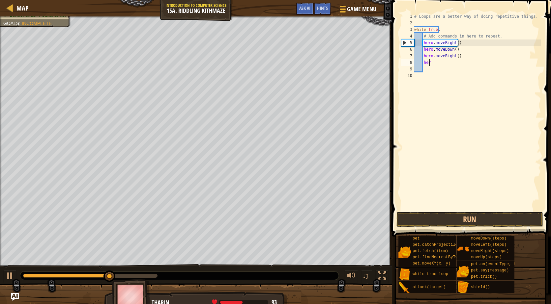
type textarea "h"
click at [443, 216] on button "Run" at bounding box center [469, 219] width 147 height 15
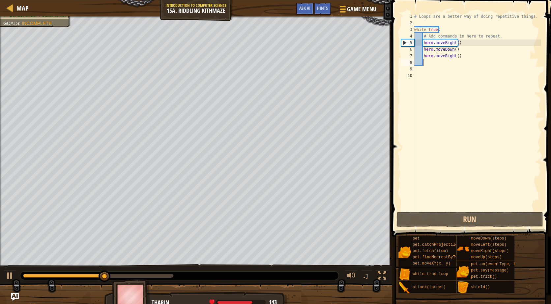
type textarea "h"
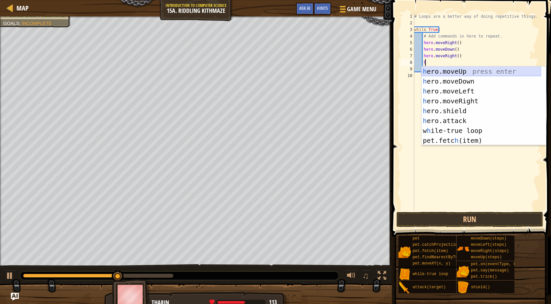
click at [450, 69] on div "h ero.moveUp press enter h ero.moveDown press enter h ero.moveLeft press enter …" at bounding box center [481, 116] width 120 height 99
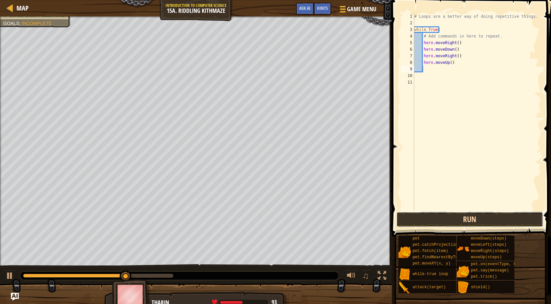
click at [442, 220] on button "Run" at bounding box center [469, 219] width 147 height 15
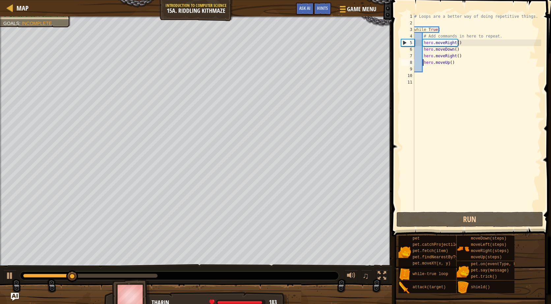
click at [422, 63] on div "# Loops are a better way of doing repetitive things. while True : # Add command…" at bounding box center [477, 118] width 129 height 211
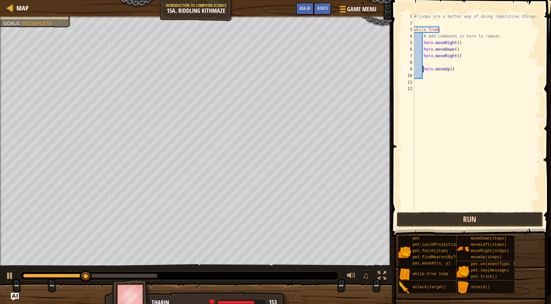
click at [430, 225] on button "Run" at bounding box center [469, 219] width 147 height 15
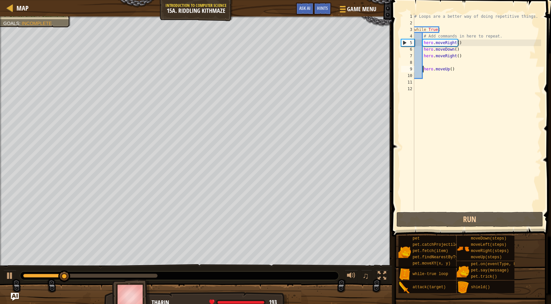
type textarea "hero.moveUp()"
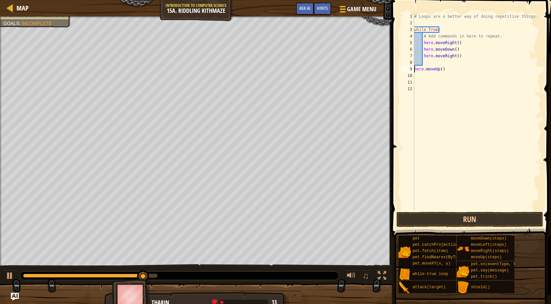
click at [427, 65] on div "# Loops are a better way of doing repetitive things. while True : # Add command…" at bounding box center [477, 118] width 129 height 211
click at [415, 73] on div "# Loops are a better way of doing repetitive things. while True : # Add command…" at bounding box center [477, 118] width 129 height 211
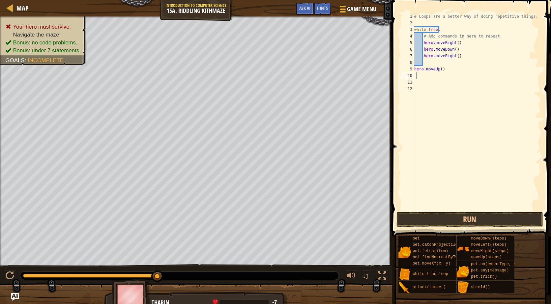
click at [414, 69] on div "1 2 3 4 5 6 7 8 9 10 11 12 # Loops are a better way of doing repetitive things.…" at bounding box center [470, 112] width 141 height 198
type textarea "hero.moveUp()"
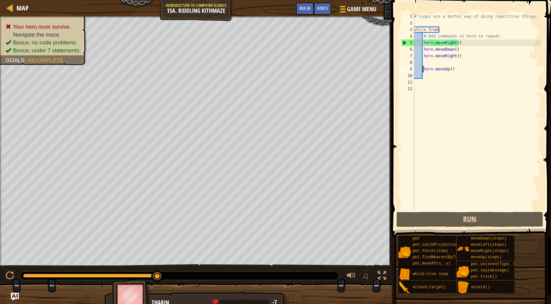
click at [430, 66] on div "# Loops are a better way of doing repetitive things. while True : # Add command…" at bounding box center [477, 118] width 129 height 211
type textarea "h"
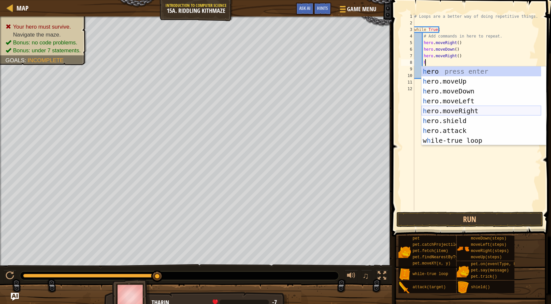
click at [435, 108] on div "h ero press enter h ero.moveUp press enter h ero.moveDown press enter h ero.mov…" at bounding box center [481, 116] width 120 height 99
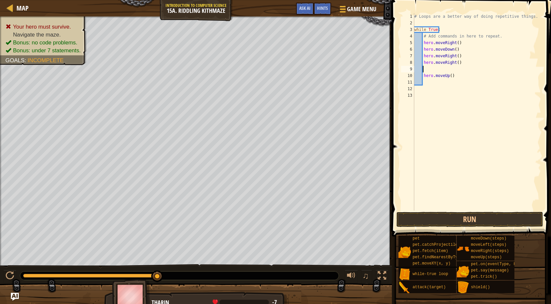
scroll to position [3, 0]
click at [443, 219] on button "Run" at bounding box center [469, 219] width 147 height 15
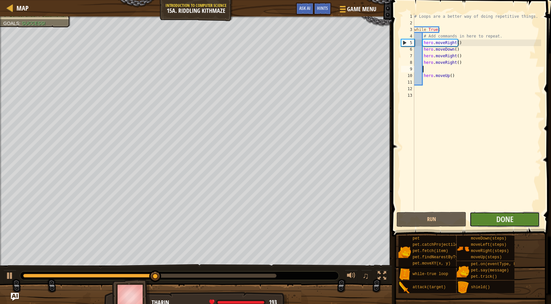
click at [493, 215] on button "Done" at bounding box center [505, 219] width 70 height 15
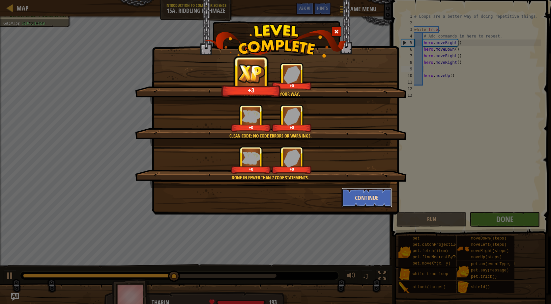
click at [361, 196] on button "Continue" at bounding box center [366, 198] width 51 height 20
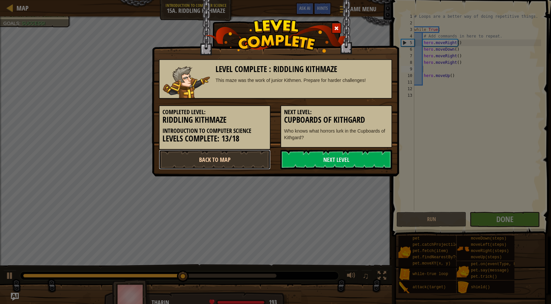
click at [241, 167] on link "Back to Map" at bounding box center [215, 160] width 112 height 20
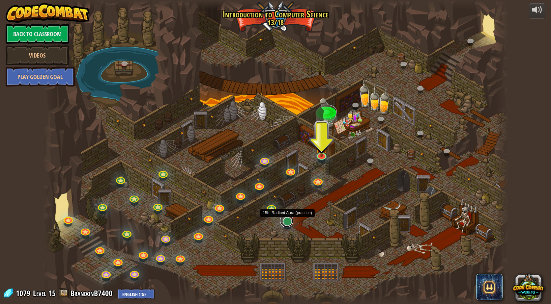
click at [286, 226] on link at bounding box center [286, 220] width 13 height 13
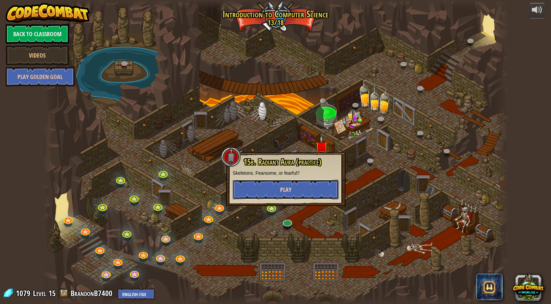
click at [287, 198] on button "Play" at bounding box center [286, 190] width 106 height 20
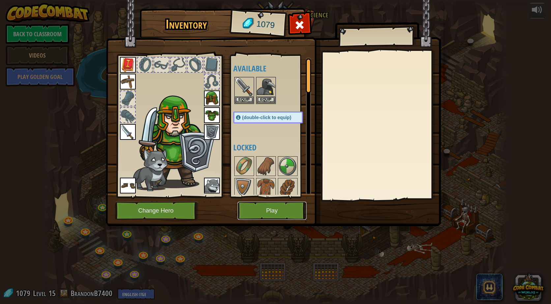
click at [285, 205] on button "Play" at bounding box center [272, 211] width 69 height 18
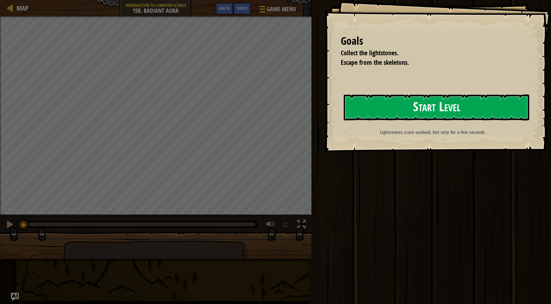
click at [424, 109] on button "Start Level" at bounding box center [437, 108] width 186 height 26
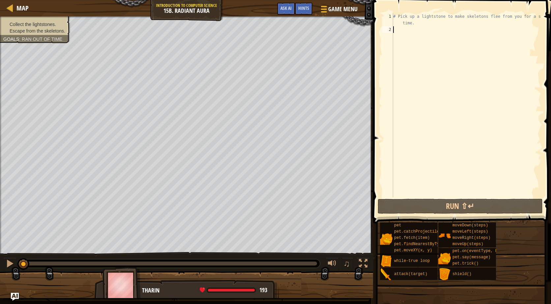
type textarea "w"
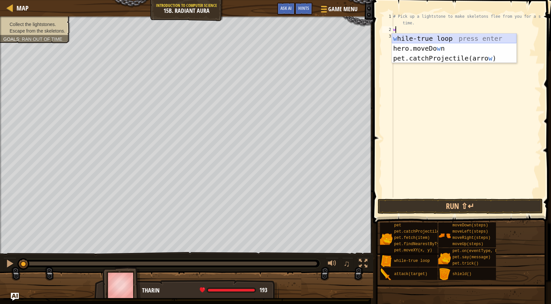
click at [418, 40] on div "w [PERSON_NAME]-true loop press enter hero.moveDo w n press enter pet.catchProj…" at bounding box center [454, 58] width 125 height 49
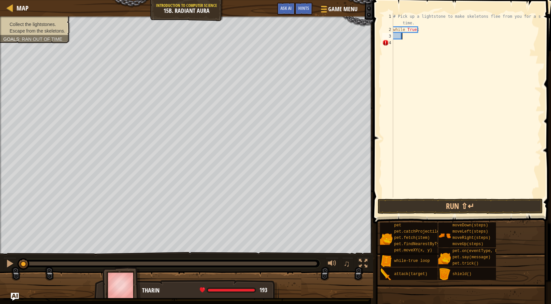
type textarea "u"
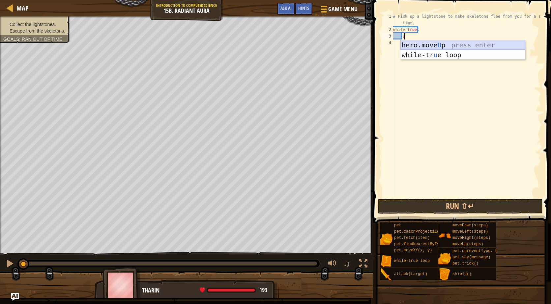
click at [420, 46] on div "hero.move U p press enter while-tr u e loop press enter" at bounding box center [462, 60] width 125 height 40
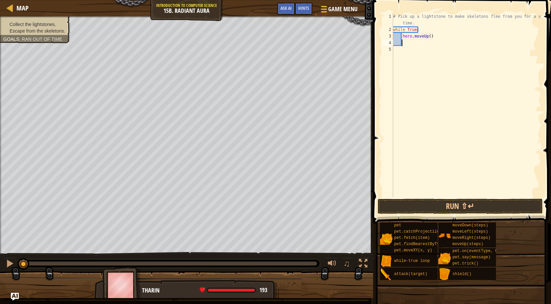
type textarea "u"
type textarea "d"
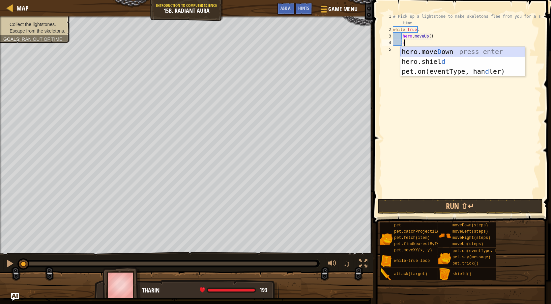
click at [445, 49] on div "hero.[PERSON_NAME] own press enter hero.[PERSON_NAME] d press enter pet.on(even…" at bounding box center [462, 71] width 125 height 49
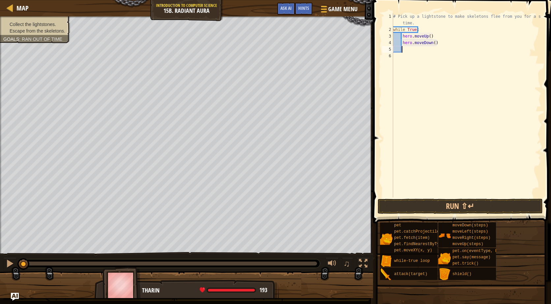
type textarea "h"
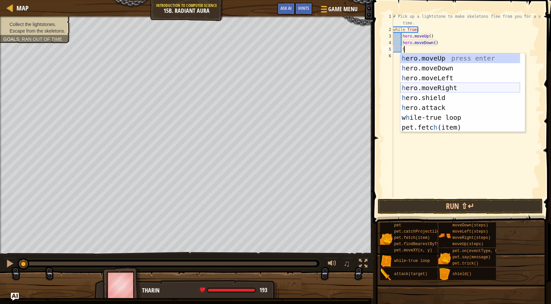
click at [432, 86] on div "h ero.moveUp press enter h ero.moveDown press enter h ero.moveLeft press enter …" at bounding box center [460, 102] width 120 height 99
type textarea "h"
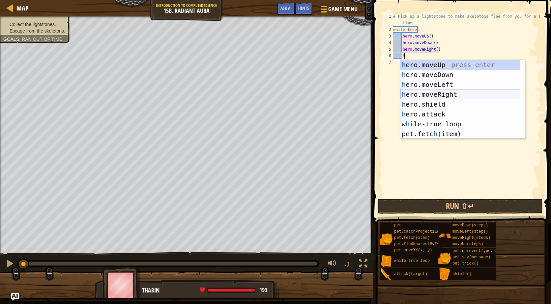
click at [431, 92] on div "h ero.moveUp press enter h ero.moveDown press enter h ero.moveLeft press enter …" at bounding box center [460, 109] width 120 height 99
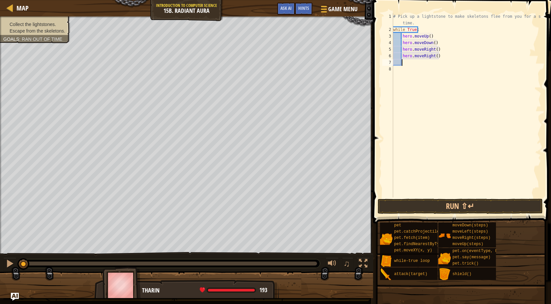
click at [426, 214] on span at bounding box center [462, 102] width 183 height 243
click at [427, 210] on button "Run ⇧↵" at bounding box center [460, 206] width 165 height 15
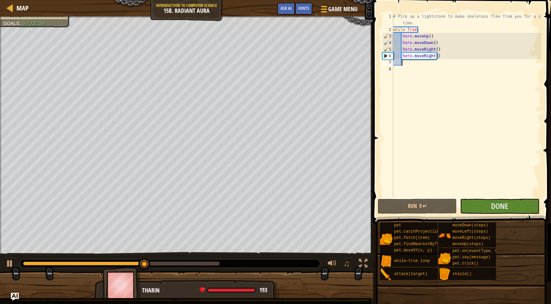
click at [0, 0] on html "Map Introduction to Computer Science 15b. Radiant Aura Game Menu Done Hints Ask…" at bounding box center [275, 0] width 551 height 0
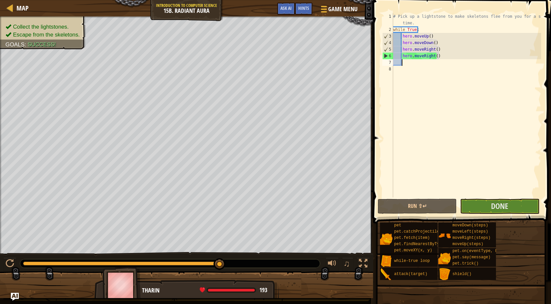
drag, startPoint x: 199, startPoint y: 263, endPoint x: 239, endPoint y: 271, distance: 40.3
click at [238, 270] on div "♫" at bounding box center [186, 262] width 373 height 20
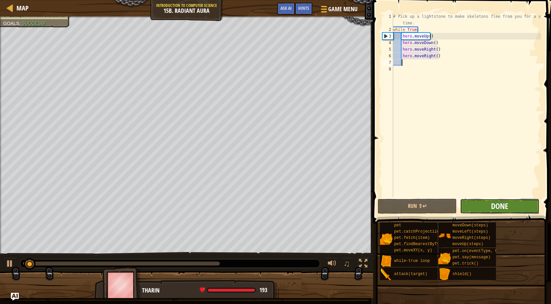
click at [495, 202] on span "Done" at bounding box center [499, 206] width 17 height 11
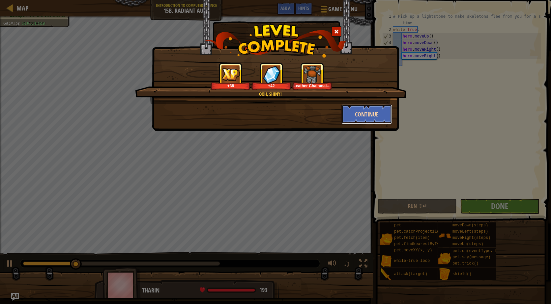
click at [354, 120] on button "Continue" at bounding box center [366, 114] width 51 height 20
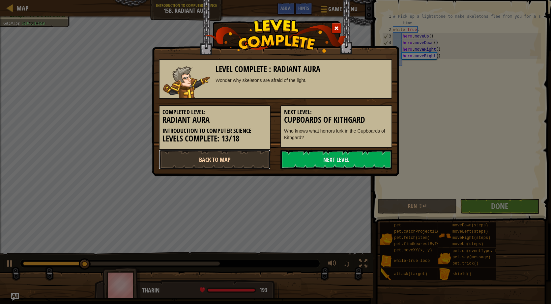
click at [242, 166] on link "Back to Map" at bounding box center [215, 160] width 112 height 20
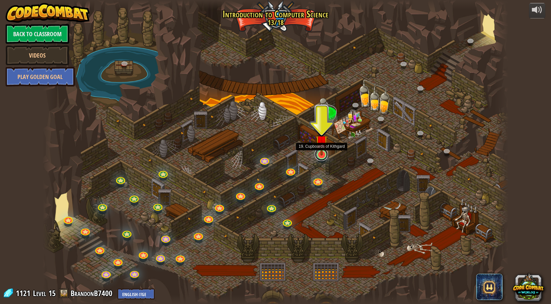
click at [319, 158] on link at bounding box center [321, 154] width 13 height 13
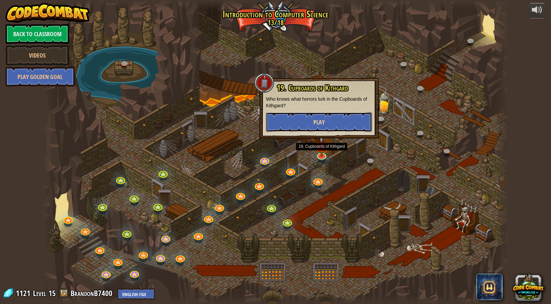
click at [320, 112] on button "Play" at bounding box center [319, 122] width 106 height 20
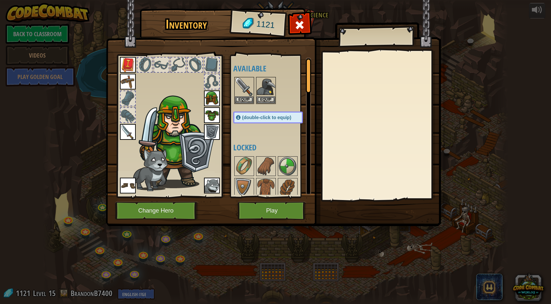
click at [206, 112] on img at bounding box center [212, 115] width 16 height 16
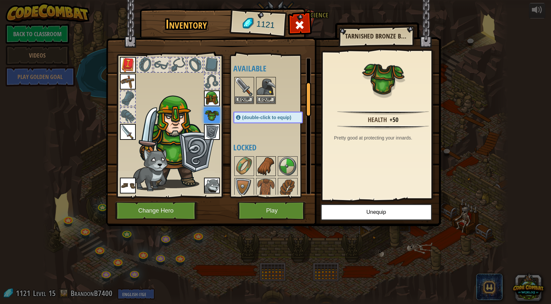
scroll to position [99, 0]
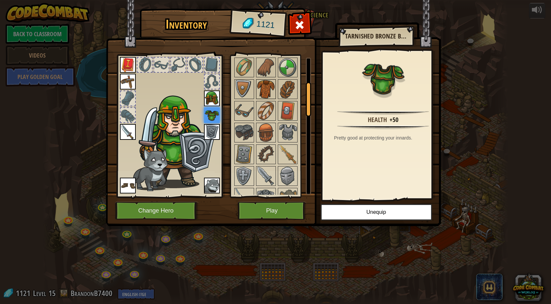
click at [261, 92] on img at bounding box center [266, 89] width 18 height 18
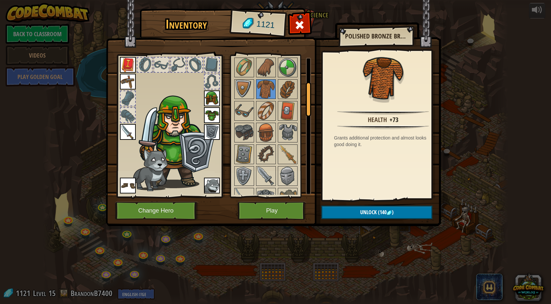
click at [213, 110] on img at bounding box center [212, 115] width 16 height 16
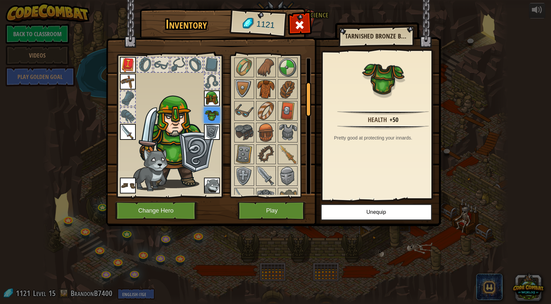
click at [266, 94] on img at bounding box center [266, 89] width 18 height 18
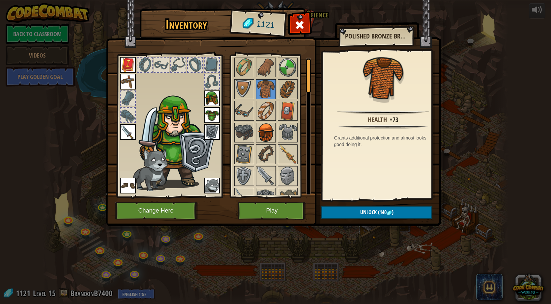
scroll to position [0, 0]
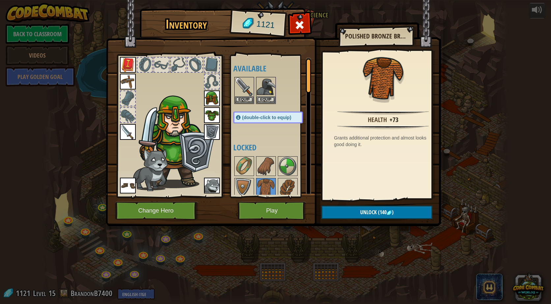
click at [206, 91] on img at bounding box center [212, 99] width 16 height 16
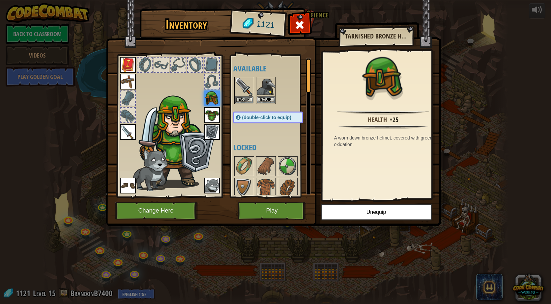
click at [218, 118] on img at bounding box center [212, 115] width 16 height 16
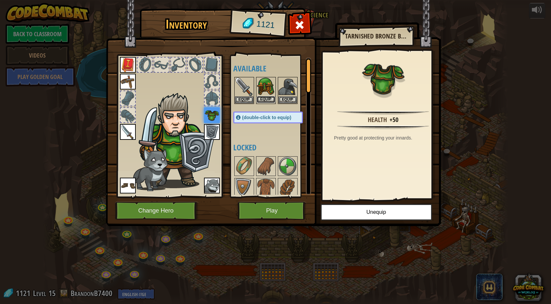
click at [261, 96] on button "Equip" at bounding box center [266, 99] width 18 height 7
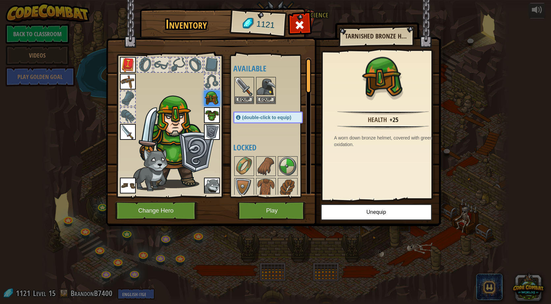
click at [208, 111] on img at bounding box center [212, 115] width 16 height 16
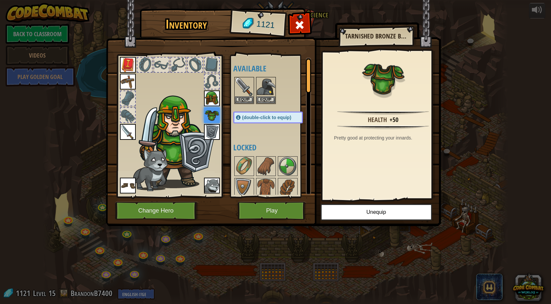
click at [117, 113] on div at bounding box center [169, 124] width 109 height 148
click at [132, 114] on div at bounding box center [128, 115] width 14 height 14
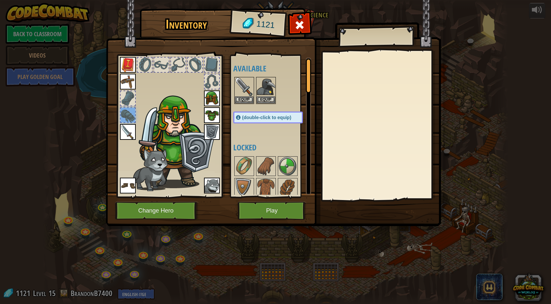
click at [133, 105] on div at bounding box center [128, 98] width 14 height 14
click at [148, 64] on div at bounding box center [144, 65] width 14 height 14
click at [155, 61] on div at bounding box center [161, 65] width 14 height 14
click at [205, 63] on div at bounding box center [212, 65] width 14 height 14
click at [284, 219] on button "Play" at bounding box center [272, 211] width 69 height 18
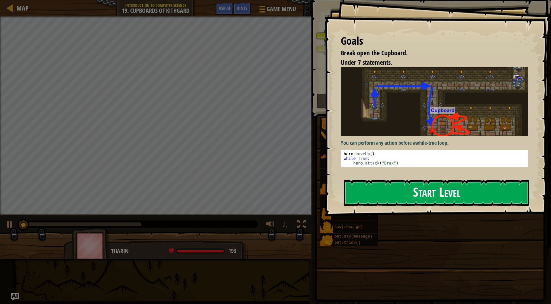
click at [390, 196] on button "Start Level" at bounding box center [437, 193] width 186 height 26
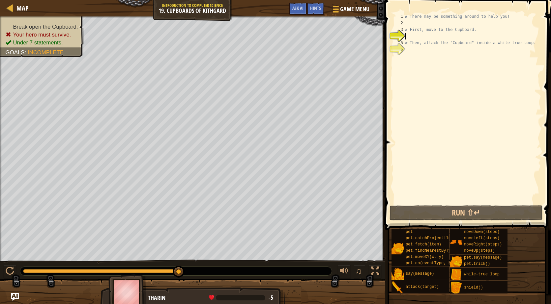
type textarea "h"
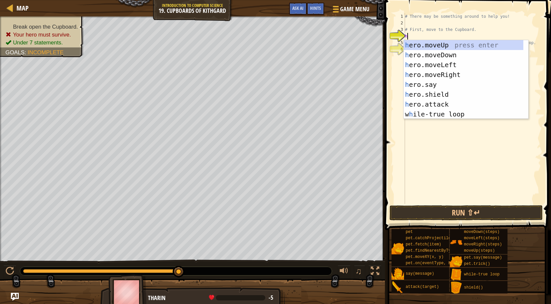
scroll to position [3, 0]
click at [432, 45] on div "h ero.moveUp press enter h ero.moveDown press enter h ero.moveLeft press enter …" at bounding box center [464, 89] width 120 height 99
type textarea "h"
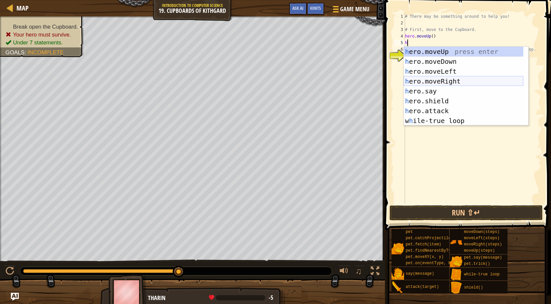
click at [432, 78] on div "h ero.moveUp press enter h ero.moveDown press enter h ero.moveLeft press enter …" at bounding box center [464, 96] width 120 height 99
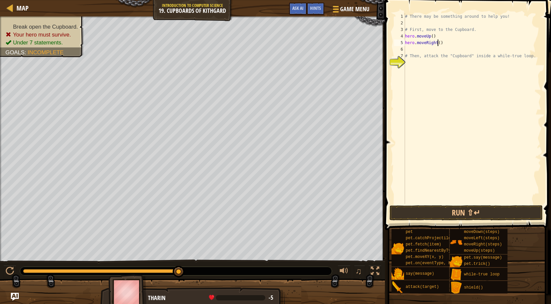
click at [437, 43] on div "# There may be something around to help you! # First, move to the Cupboard. her…" at bounding box center [472, 115] width 137 height 204
type textarea "hero.moveRight(2)"
click at [436, 48] on div "# There may be something around to help you! # First, move to the Cupboard. her…" at bounding box center [472, 115] width 137 height 204
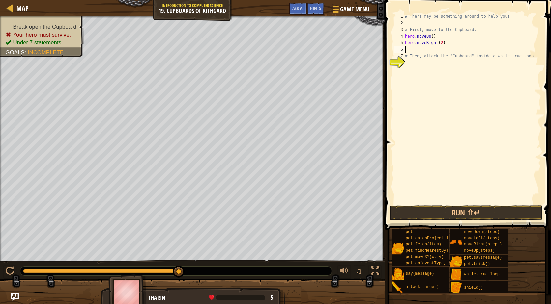
type textarea "j"
type textarea "h"
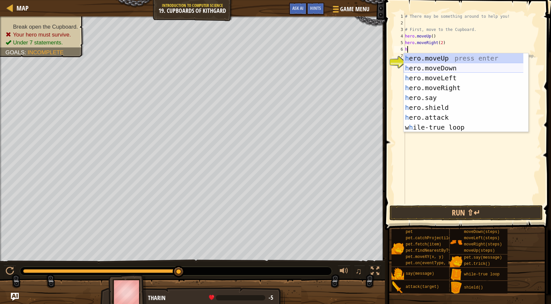
click at [443, 65] on div "h ero.moveUp press enter h ero.moveDown press enter h ero.moveLeft press enter …" at bounding box center [466, 102] width 125 height 99
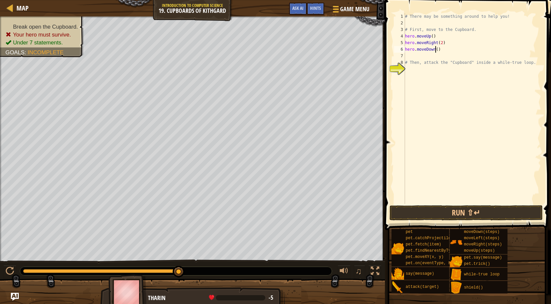
click at [435, 49] on div "# There may be something around to help you! # First, move to the Cupboard. her…" at bounding box center [472, 115] width 137 height 204
type textarea "hero.moveDown(2)"
click at [448, 71] on div "# There may be something around to help you! # First, move to the Cupboard. her…" at bounding box center [472, 115] width 137 height 204
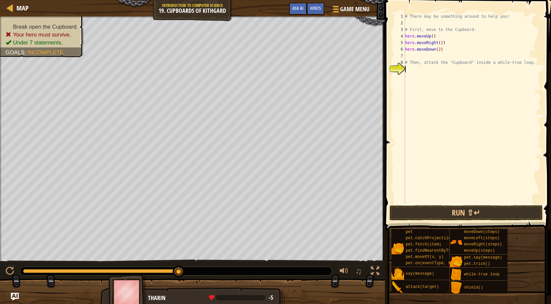
type textarea "w"
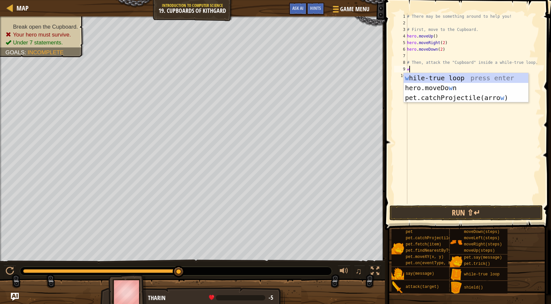
click at [448, 76] on div "w [PERSON_NAME]-true loop press enter hero.moveDo w n press enter pet.catchProj…" at bounding box center [466, 97] width 125 height 49
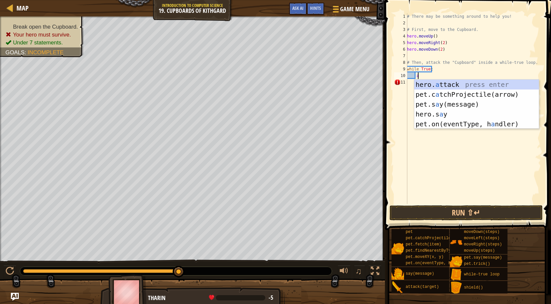
scroll to position [3, 0]
click at [437, 85] on div "hero. a ttack press enter pet.c a tchProjectile(arrow) press enter pet.s a y(me…" at bounding box center [476, 114] width 125 height 69
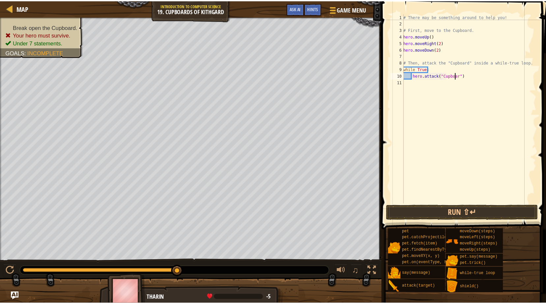
scroll to position [3, 4]
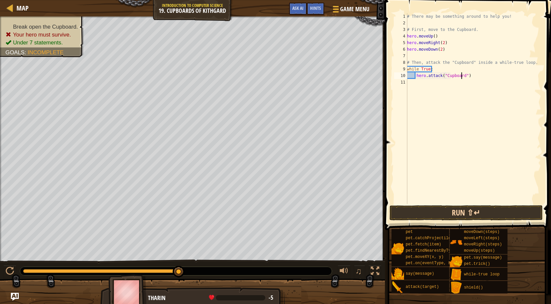
type textarea "hero.attack("Cupboard")"
drag, startPoint x: 434, startPoint y: 207, endPoint x: 435, endPoint y: 203, distance: 3.8
click at [434, 207] on button "Run ⇧↵" at bounding box center [466, 213] width 154 height 15
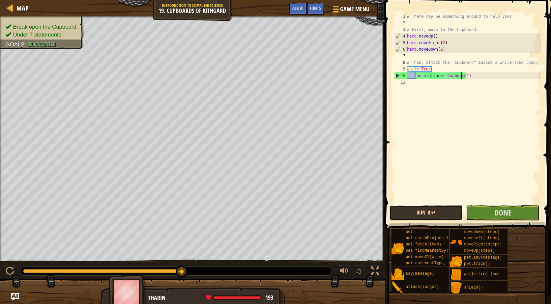
click at [449, 216] on button "Run ⇧↵" at bounding box center [425, 213] width 73 height 15
click at [512, 218] on button "Done" at bounding box center [502, 213] width 73 height 15
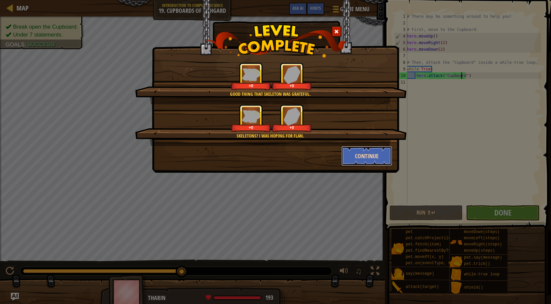
click at [354, 161] on button "Continue" at bounding box center [366, 156] width 51 height 20
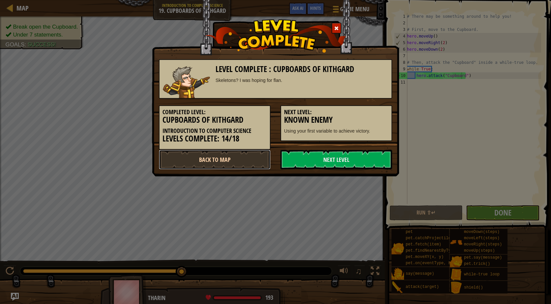
click at [213, 156] on link "Back to Map" at bounding box center [215, 160] width 112 height 20
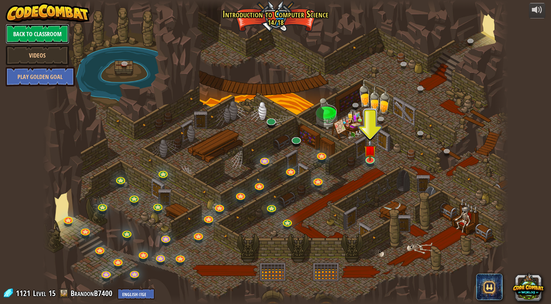
click at [36, 39] on link "Back to Classroom" at bounding box center [38, 34] width 64 height 20
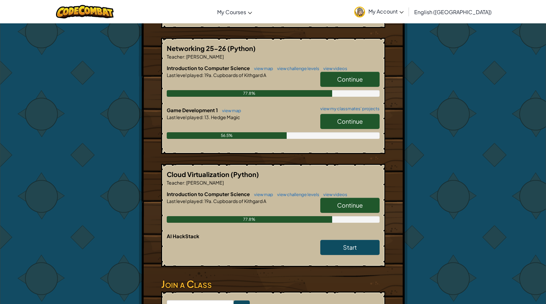
scroll to position [33, 0]
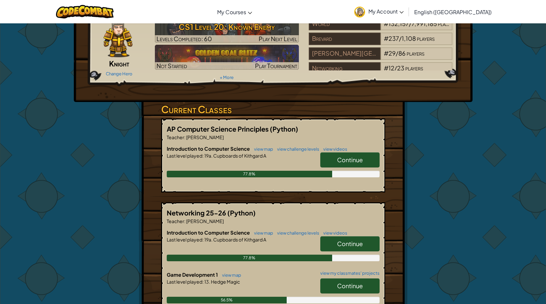
click at [349, 160] on span "Continue" at bounding box center [350, 160] width 26 height 8
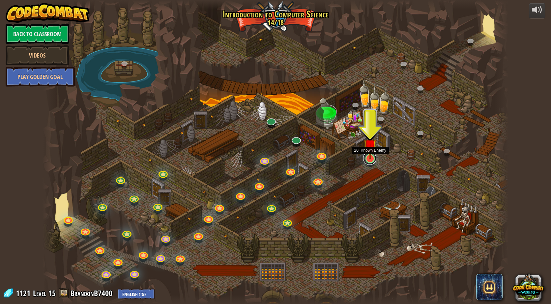
click at [369, 160] on link at bounding box center [369, 158] width 13 height 13
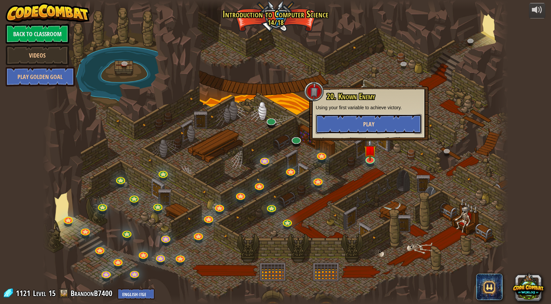
click at [367, 130] on button "Play" at bounding box center [369, 124] width 106 height 20
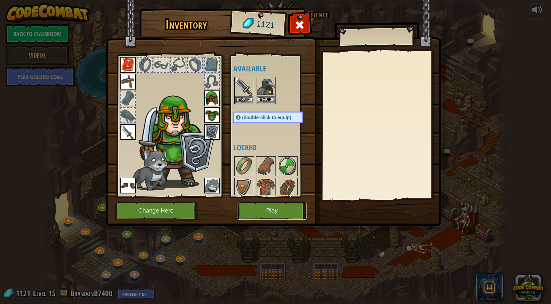
click at [294, 219] on button "Play" at bounding box center [272, 211] width 69 height 18
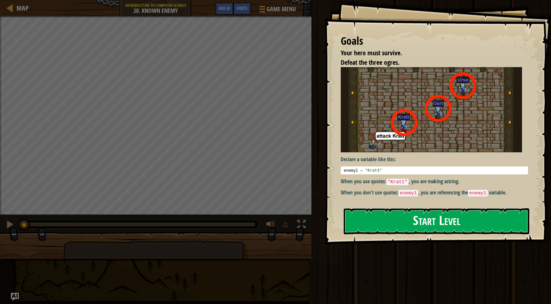
click at [362, 225] on button "Start Level" at bounding box center [437, 222] width 186 height 26
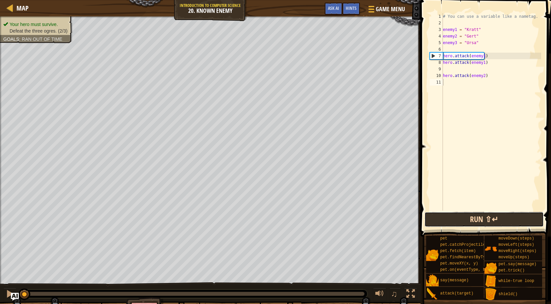
click at [498, 218] on button "Run ⇧↵" at bounding box center [483, 219] width 119 height 15
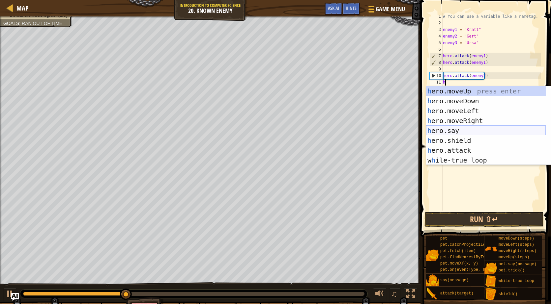
scroll to position [3, 0]
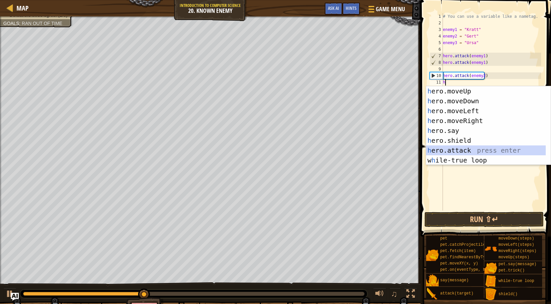
click at [455, 153] on div "h ero.moveUp press enter h ero.moveDown press enter h ero.moveLeft press enter …" at bounding box center [486, 135] width 120 height 99
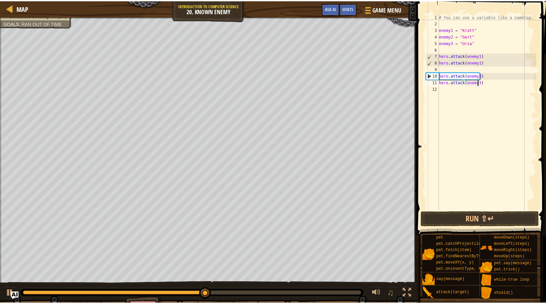
scroll to position [3, 3]
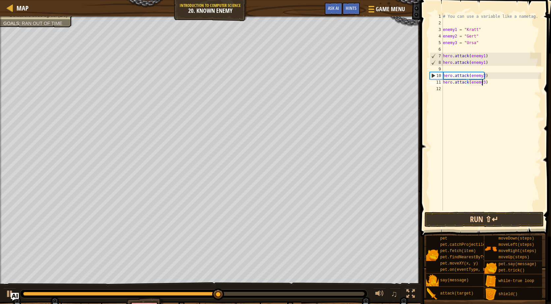
type textarea "hero.attack(enemy3)"
click at [468, 216] on button "Run ⇧↵" at bounding box center [483, 219] width 119 height 15
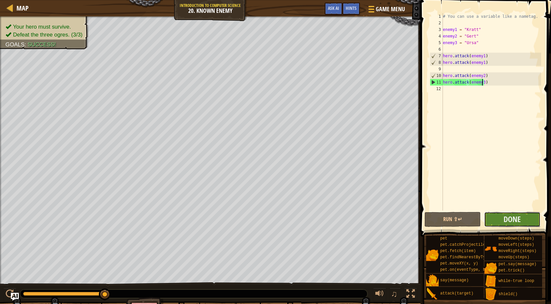
click at [532, 220] on button "Done" at bounding box center [512, 219] width 56 height 15
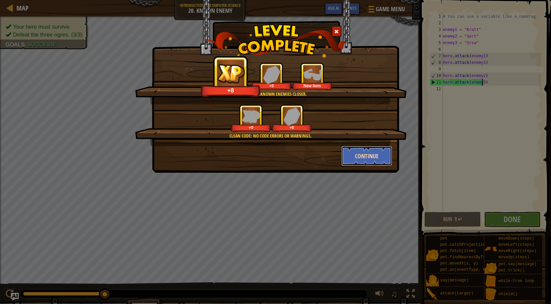
click at [355, 153] on button "Continue" at bounding box center [366, 156] width 51 height 20
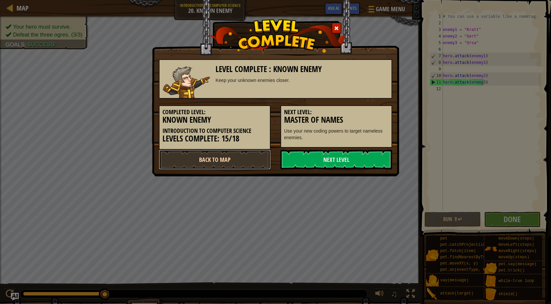
click at [248, 160] on link "Back to Map" at bounding box center [215, 160] width 112 height 20
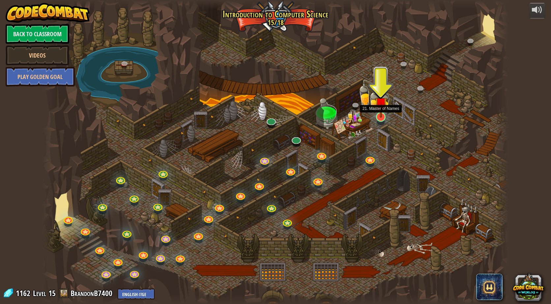
click at [380, 114] on img at bounding box center [381, 103] width 13 height 29
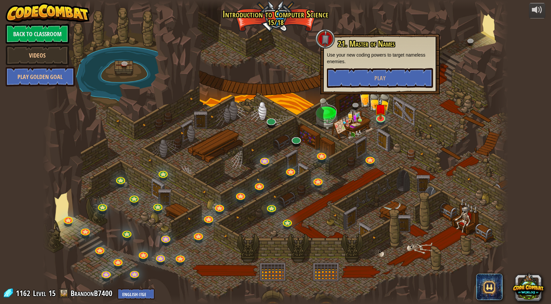
click at [376, 68] on div "21. Master of Names Use your new coding powers to target nameless enemies. Play" at bounding box center [380, 64] width 106 height 48
click at [370, 73] on button "Play" at bounding box center [380, 78] width 106 height 20
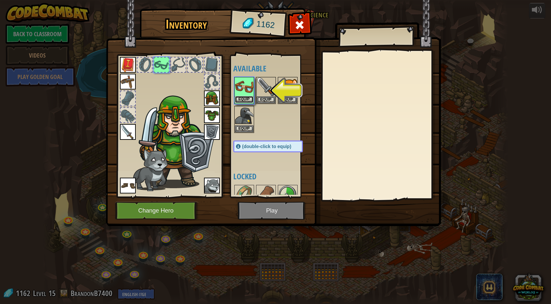
click at [244, 100] on button "Equip" at bounding box center [244, 99] width 18 height 7
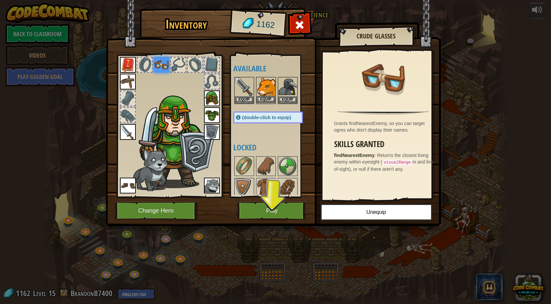
click at [264, 95] on img at bounding box center [266, 87] width 18 height 18
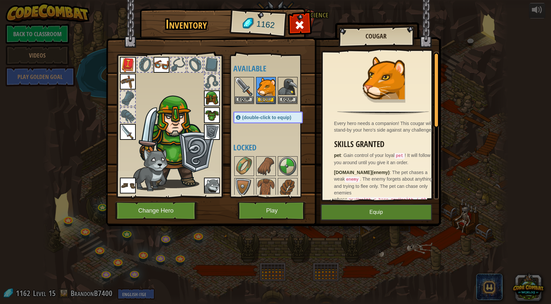
click at [8, 22] on div "Inventory 1162 Available Equip Equip Equip Equip Equip Equip Equip Equip Equip …" at bounding box center [275, 152] width 551 height 304
click at [102, 157] on div "Inventory 1162 Available Equip Equip Equip Equip Equip Equip Equip Equip Equip …" at bounding box center [275, 152] width 551 height 304
click at [295, 27] on span at bounding box center [299, 25] width 11 height 11
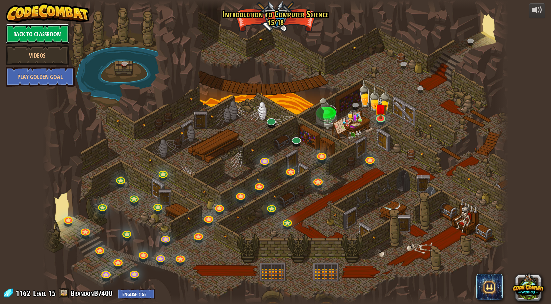
click at [44, 40] on link "Back to Classroom" at bounding box center [38, 34] width 64 height 20
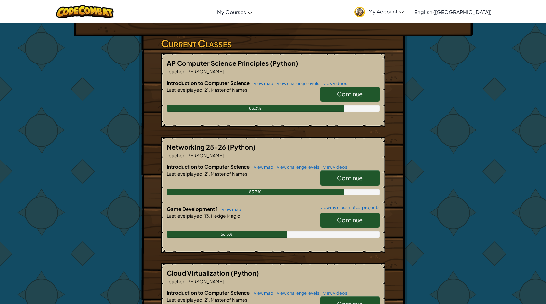
scroll to position [33, 0]
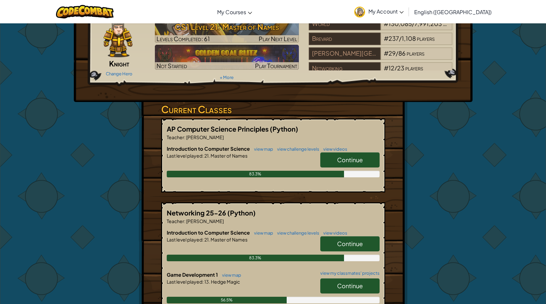
click at [334, 156] on link "Continue" at bounding box center [349, 160] width 59 height 15
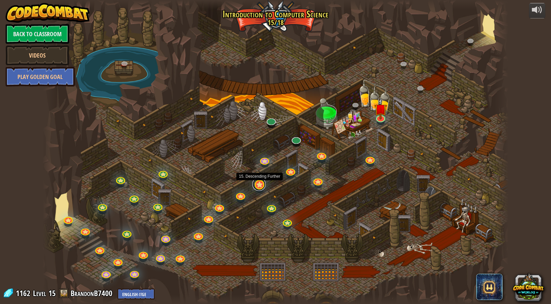
click at [254, 186] on link at bounding box center [258, 184] width 13 height 13
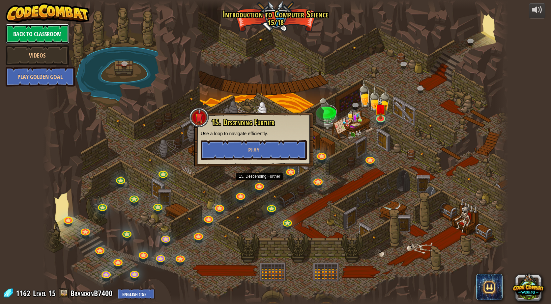
click at [34, 32] on link "Back to Classroom" at bounding box center [38, 34] width 64 height 20
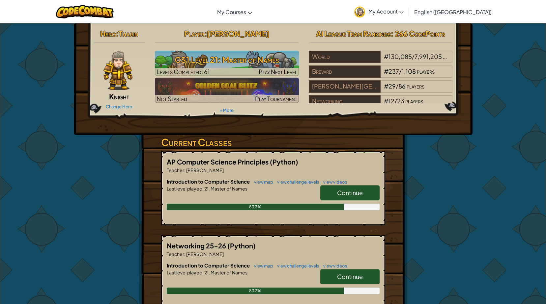
scroll to position [231, 0]
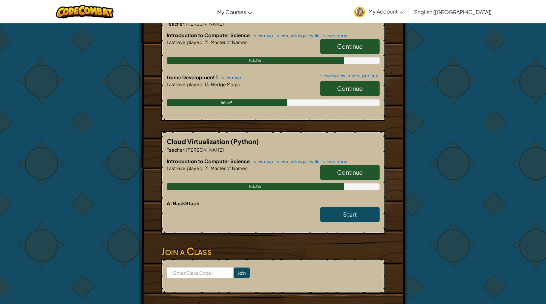
click at [329, 92] on link "Continue" at bounding box center [349, 88] width 59 height 15
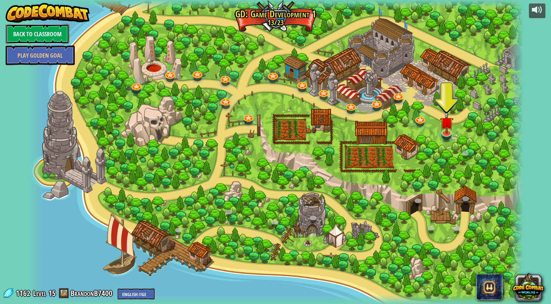
click at [54, 36] on link "Back to Classroom" at bounding box center [38, 34] width 64 height 20
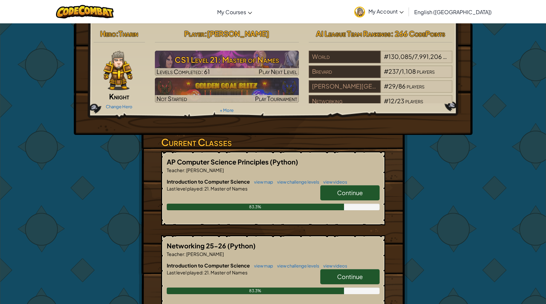
click at [352, 186] on link "Continue" at bounding box center [349, 193] width 59 height 15
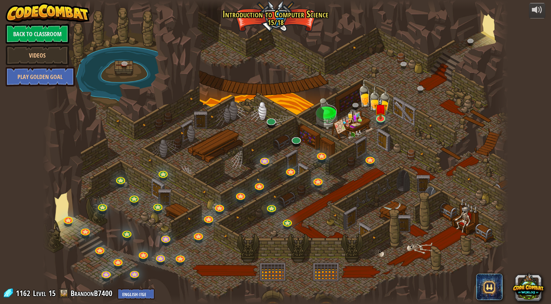
click at [18, 296] on span "1162" at bounding box center [24, 293] width 16 height 11
drag, startPoint x: 14, startPoint y: 295, endPoint x: 28, endPoint y: 292, distance: 14.1
click at [28, 292] on div "1162 Level 15 BrandonB7400 English ([GEOGRAPHIC_DATA]) English ([GEOGRAPHIC_DAT…" at bounding box center [79, 294] width 152 height 12
drag, startPoint x: 28, startPoint y: 292, endPoint x: 45, endPoint y: 226, distance: 68.1
click at [45, 226] on div at bounding box center [50, 152] width 14 height 304
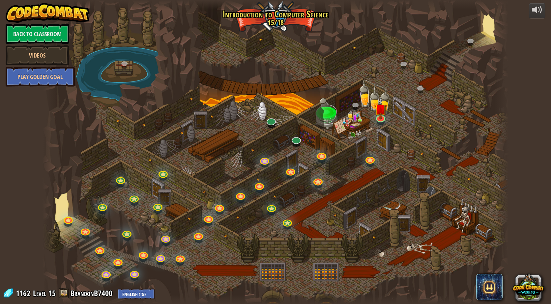
drag, startPoint x: 149, startPoint y: 3, endPoint x: 155, endPoint y: 136, distance: 133.6
click at [155, 136] on div at bounding box center [276, 152] width 466 height 304
click at [384, 120] on link at bounding box center [380, 116] width 13 height 13
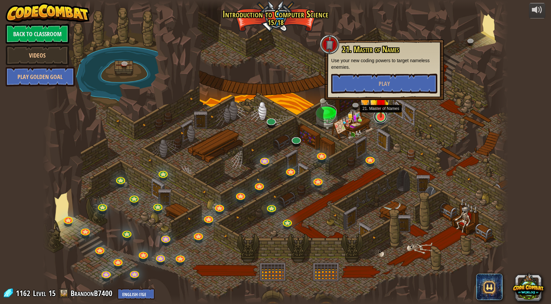
click at [384, 120] on link at bounding box center [380, 116] width 13 height 13
click at [367, 158] on link at bounding box center [369, 158] width 13 height 13
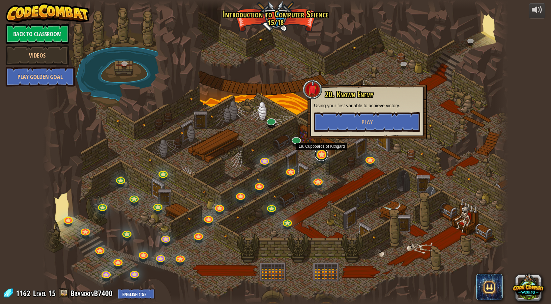
click at [315, 157] on link at bounding box center [321, 154] width 13 height 13
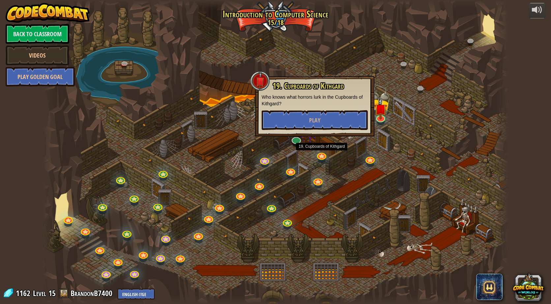
click at [265, 155] on div at bounding box center [276, 152] width 466 height 304
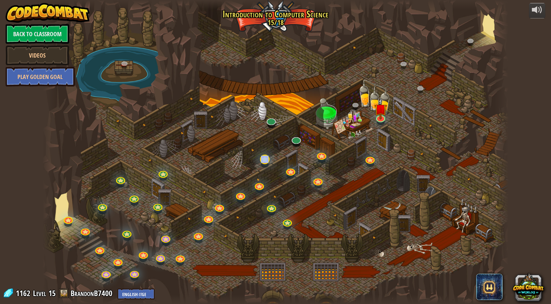
click at [267, 166] on div at bounding box center [265, 165] width 8 height 6
drag, startPoint x: 267, startPoint y: 166, endPoint x: 261, endPoint y: 171, distance: 8.4
click at [261, 171] on div at bounding box center [276, 152] width 466 height 304
click at [245, 169] on div at bounding box center [276, 152] width 466 height 304
click at [272, 158] on div at bounding box center [276, 152] width 466 height 304
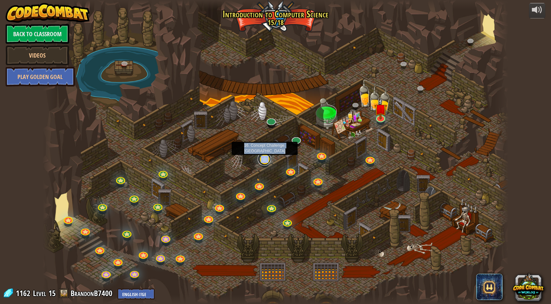
click at [265, 161] on link at bounding box center [264, 159] width 13 height 13
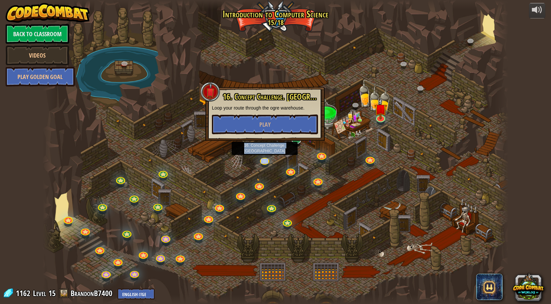
click at [277, 151] on div at bounding box center [276, 152] width 466 height 304
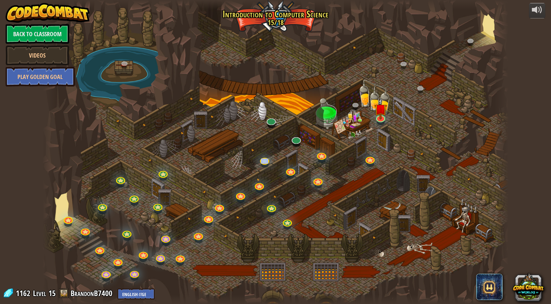
click at [258, 157] on div at bounding box center [276, 152] width 466 height 304
drag, startPoint x: 263, startPoint y: 135, endPoint x: 284, endPoint y: 189, distance: 57.2
click at [284, 196] on div at bounding box center [276, 152] width 466 height 304
drag, startPoint x: 290, startPoint y: 177, endPoint x: 300, endPoint y: 157, distance: 21.8
click at [300, 157] on div "25. Kithgard Gates (Locked) Escape the Kithgard dungeons, and don't let the gua…" at bounding box center [276, 152] width 466 height 304
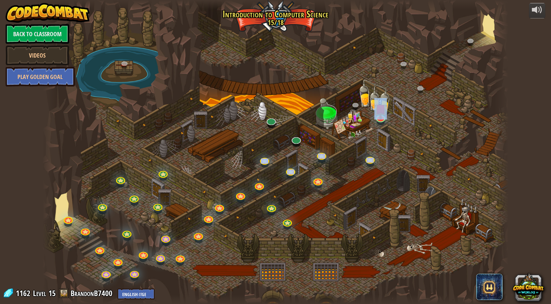
click at [300, 157] on div at bounding box center [276, 152] width 466 height 304
click at [304, 169] on div at bounding box center [276, 152] width 466 height 304
drag, startPoint x: 298, startPoint y: 165, endPoint x: 303, endPoint y: 156, distance: 10.3
click at [303, 156] on div at bounding box center [276, 152] width 466 height 304
drag, startPoint x: 303, startPoint y: 156, endPoint x: 358, endPoint y: 189, distance: 64.3
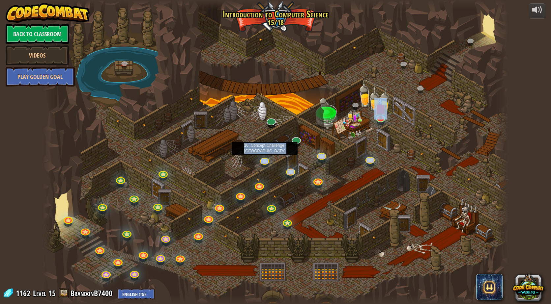
click at [358, 189] on div at bounding box center [276, 152] width 466 height 304
drag, startPoint x: 358, startPoint y: 189, endPoint x: 247, endPoint y: 155, distance: 115.5
click at [247, 155] on div at bounding box center [276, 152] width 466 height 304
drag, startPoint x: 303, startPoint y: 174, endPoint x: 318, endPoint y: 183, distance: 16.8
click at [318, 183] on div "25. Kithgard Gates (Locked) Escape the Kithgard dungeons, and don't let the gua…" at bounding box center [276, 152] width 466 height 304
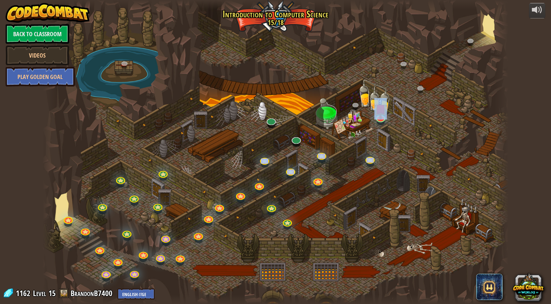
drag, startPoint x: 298, startPoint y: 162, endPoint x: 341, endPoint y: 171, distance: 44.1
click at [341, 171] on div at bounding box center [276, 152] width 466 height 304
click at [337, 161] on div at bounding box center [276, 152] width 466 height 304
click at [320, 162] on div at bounding box center [322, 160] width 8 height 6
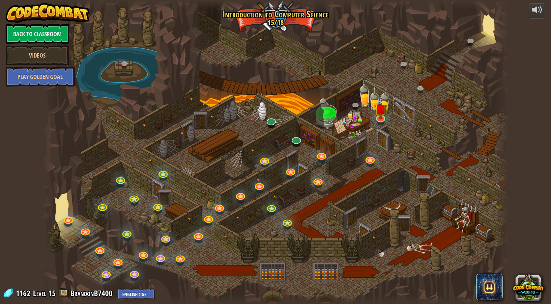
click at [234, 116] on div at bounding box center [276, 152] width 466 height 304
drag, startPoint x: 234, startPoint y: 116, endPoint x: 131, endPoint y: 58, distance: 117.9
click at [131, 58] on div at bounding box center [276, 152] width 466 height 304
click at [546, 0] on html "powered by Back to Classroom Videos Play Golden Goal 25. Kithgard Gates (Locked…" at bounding box center [275, 0] width 551 height 0
